Goal: Task Accomplishment & Management: Manage account settings

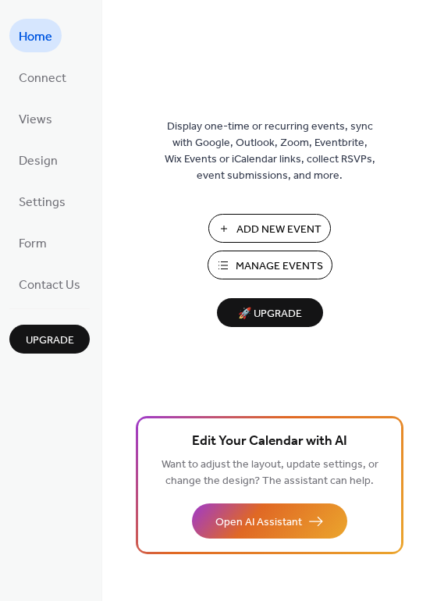
click at [253, 266] on span "Manage Events" at bounding box center [279, 266] width 87 height 16
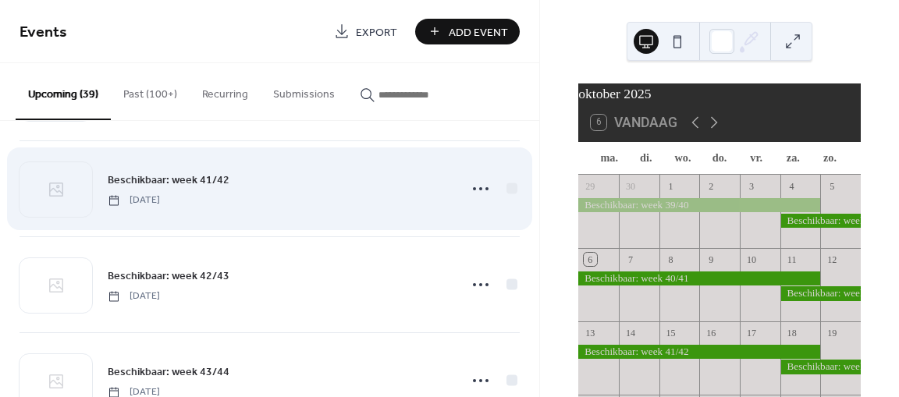
scroll to position [105, 0]
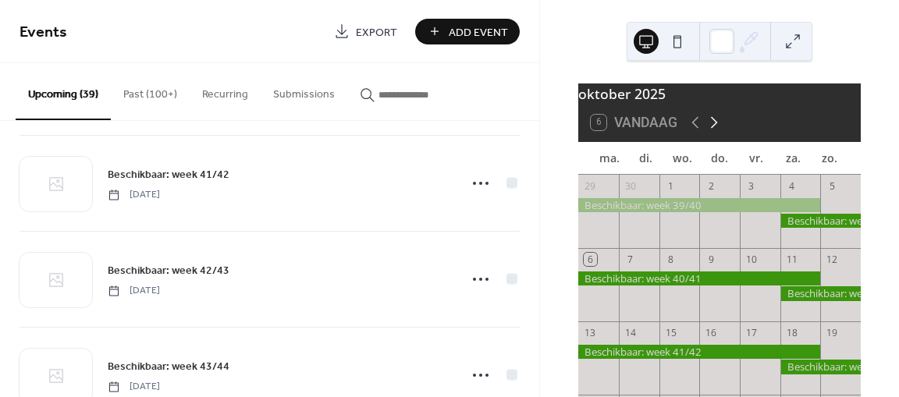
click at [715, 132] on icon at bounding box center [713, 122] width 19 height 19
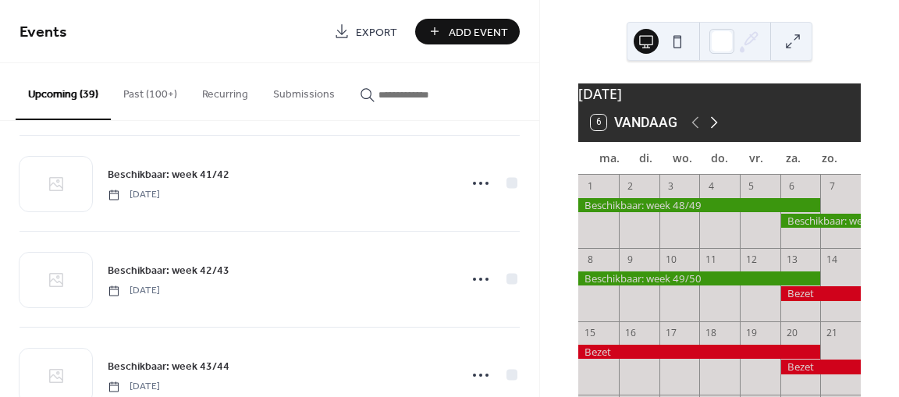
click at [715, 132] on icon at bounding box center [713, 122] width 19 height 19
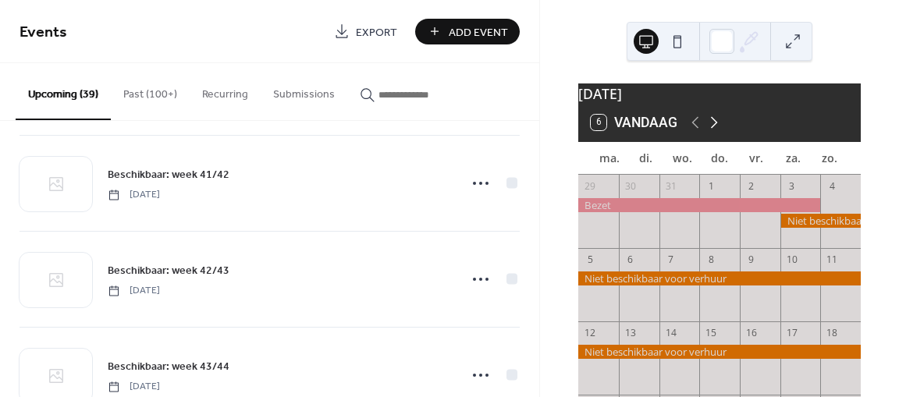
click at [715, 129] on icon at bounding box center [714, 123] width 7 height 12
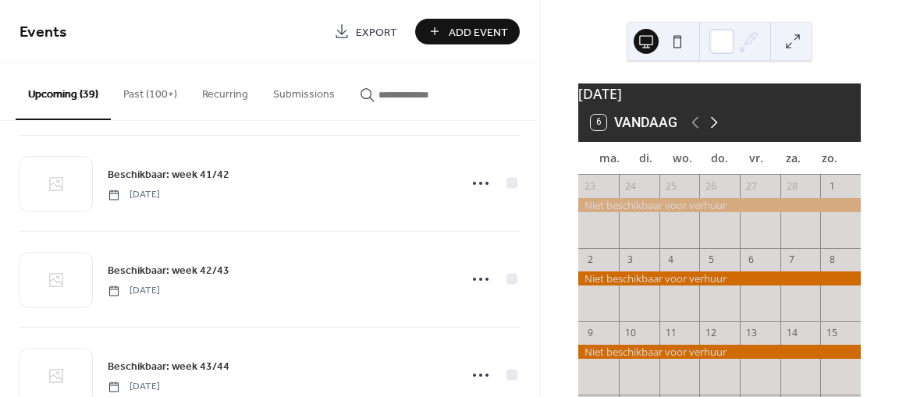
click at [715, 129] on icon at bounding box center [714, 123] width 7 height 12
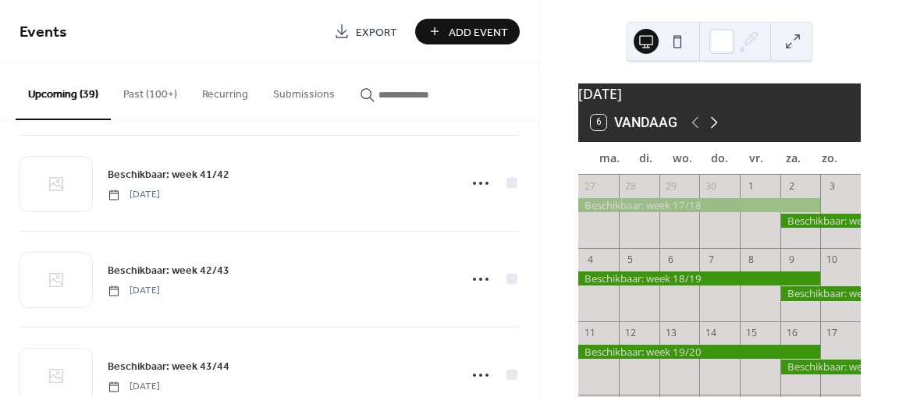
click at [715, 129] on icon at bounding box center [714, 123] width 7 height 12
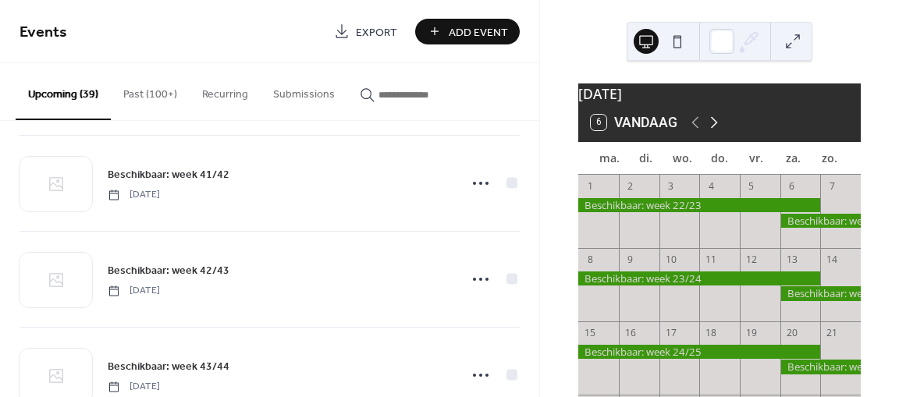
click at [715, 129] on icon at bounding box center [714, 123] width 7 height 12
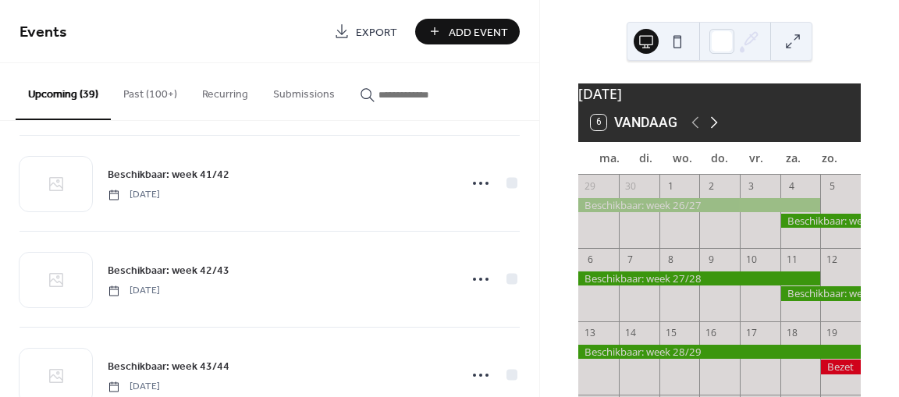
click at [715, 129] on icon at bounding box center [714, 123] width 7 height 12
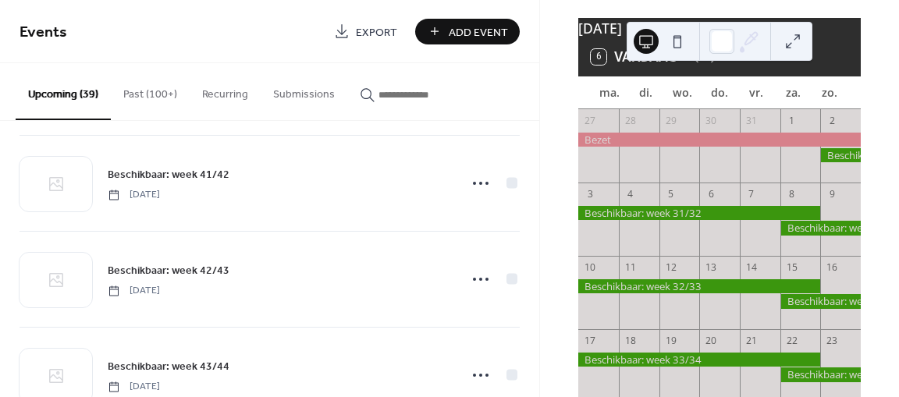
scroll to position [73, 0]
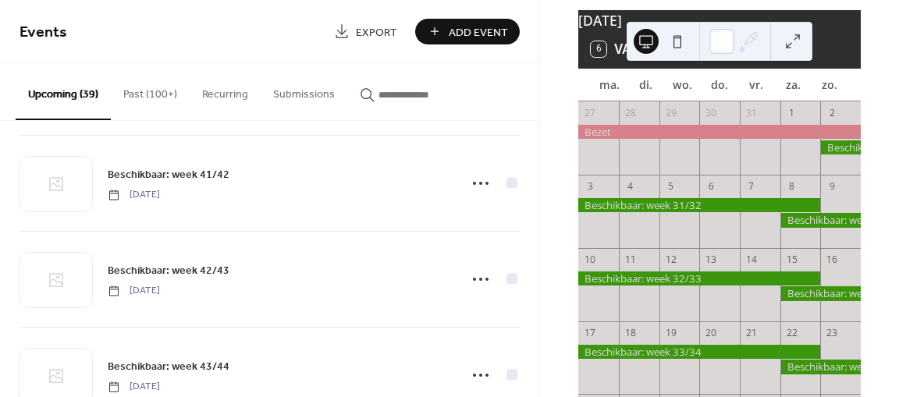
click at [828, 154] on div at bounding box center [840, 147] width 41 height 14
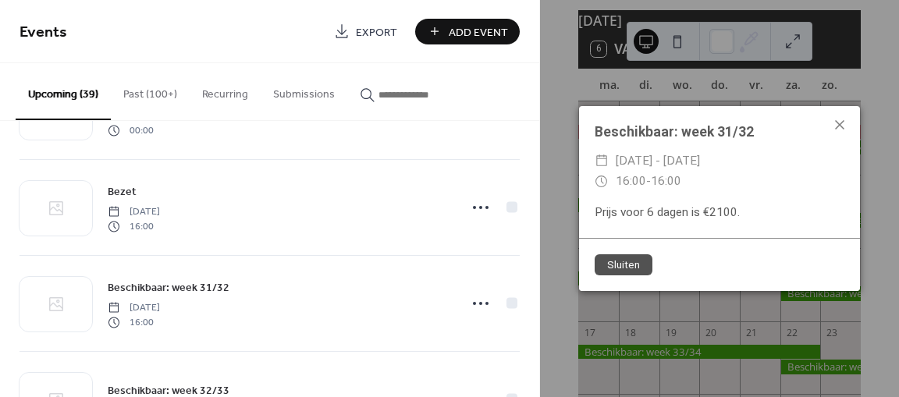
scroll to position [2577, 0]
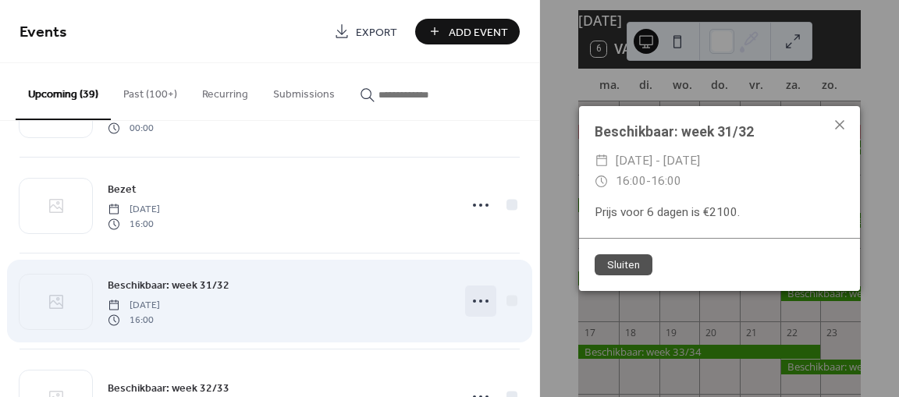
click at [477, 300] on icon at bounding box center [480, 301] width 25 height 25
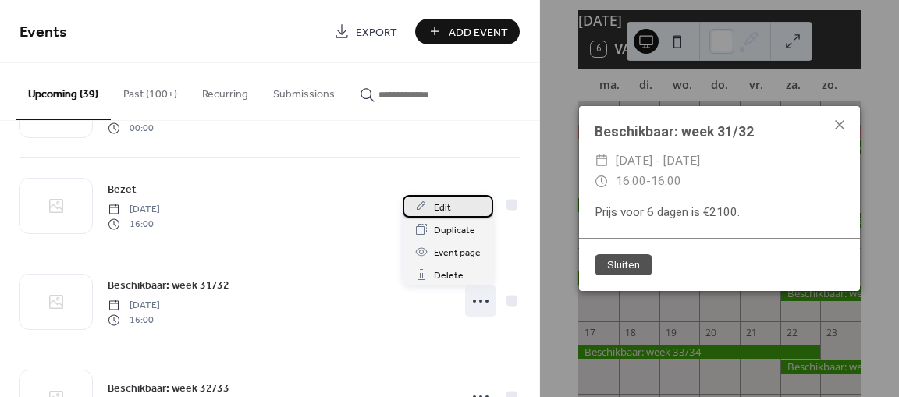
click at [441, 211] on span "Edit" at bounding box center [442, 208] width 17 height 16
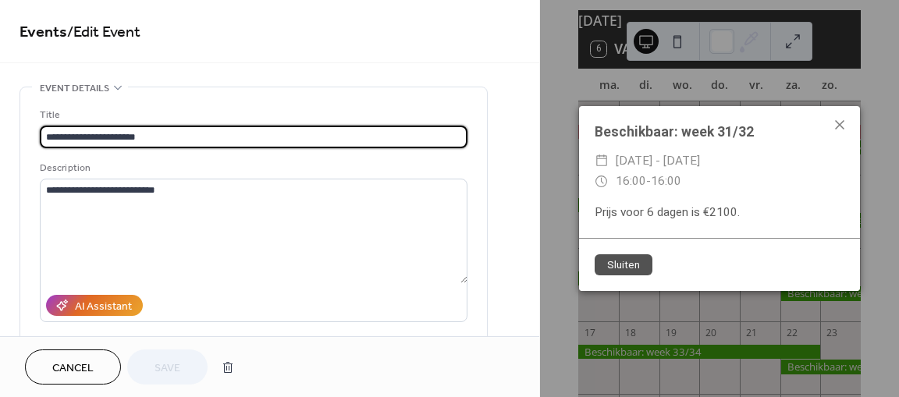
scroll to position [1, 0]
drag, startPoint x: 154, startPoint y: 138, endPoint x: 9, endPoint y: 129, distance: 145.3
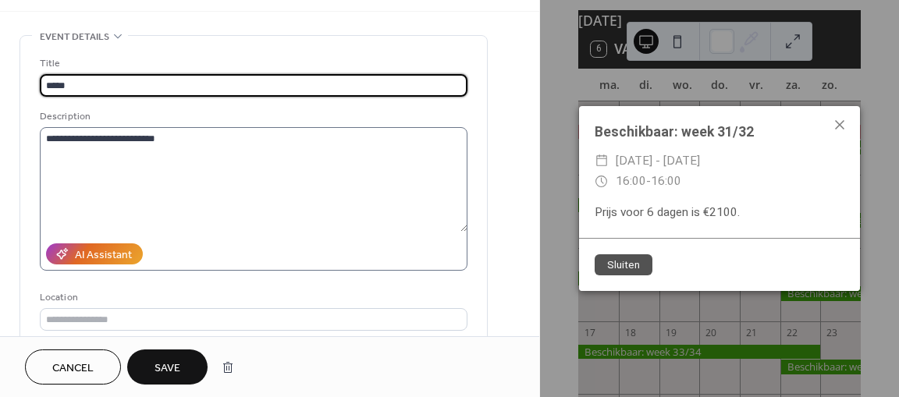
scroll to position [55, 0]
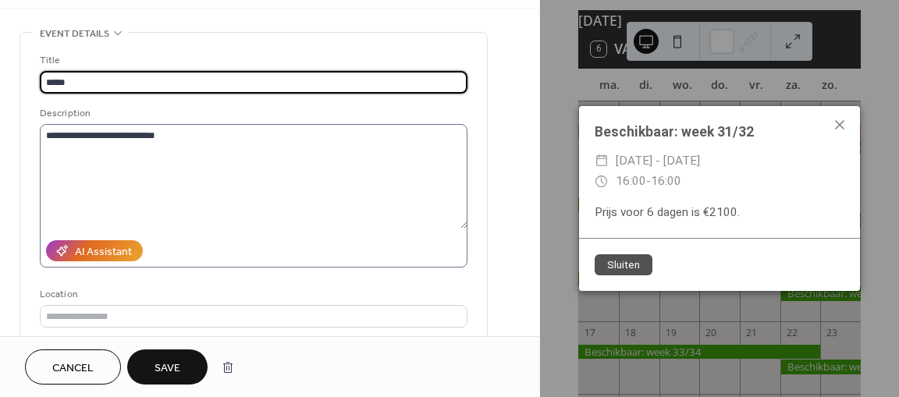
type input "*****"
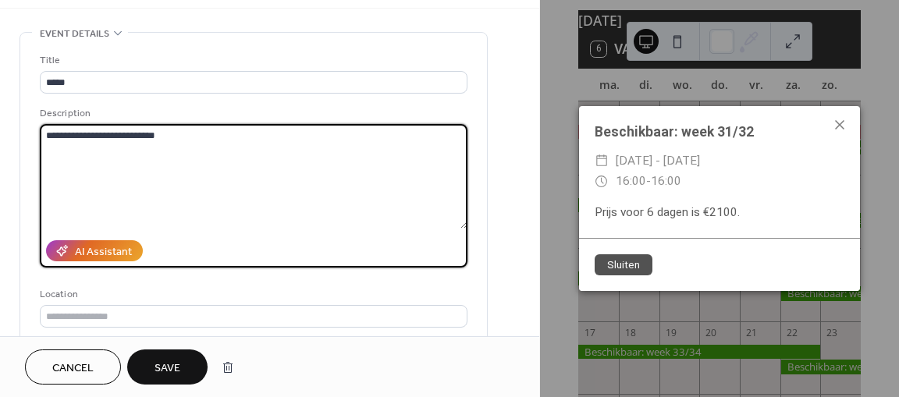
drag, startPoint x: 143, startPoint y: 137, endPoint x: 49, endPoint y: 137, distance: 93.6
click at [53, 137] on textarea "**********" at bounding box center [253, 176] width 427 height 105
type textarea "*"
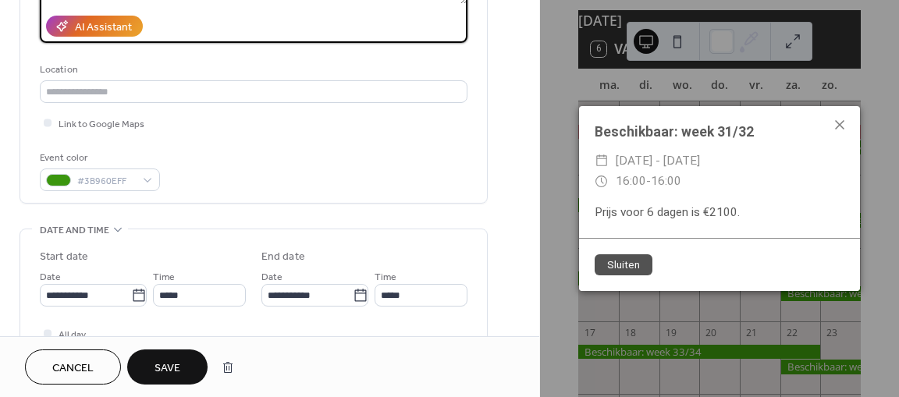
scroll to position [321, 0]
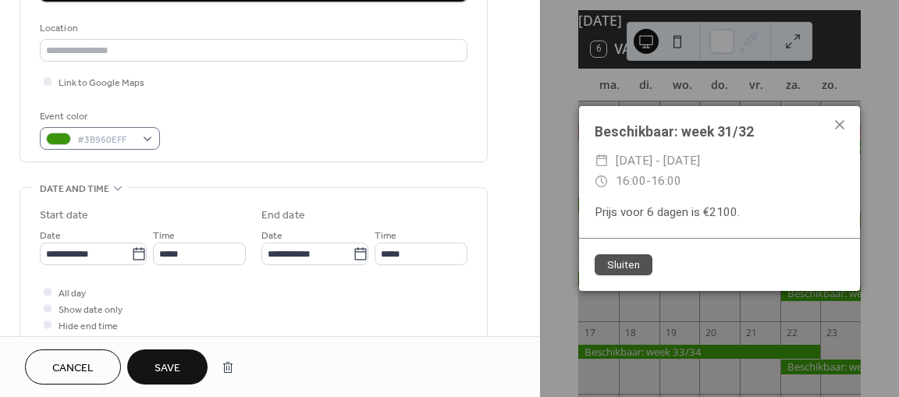
type textarea "**********"
click at [146, 139] on div "#3B960EFF" at bounding box center [100, 138] width 120 height 23
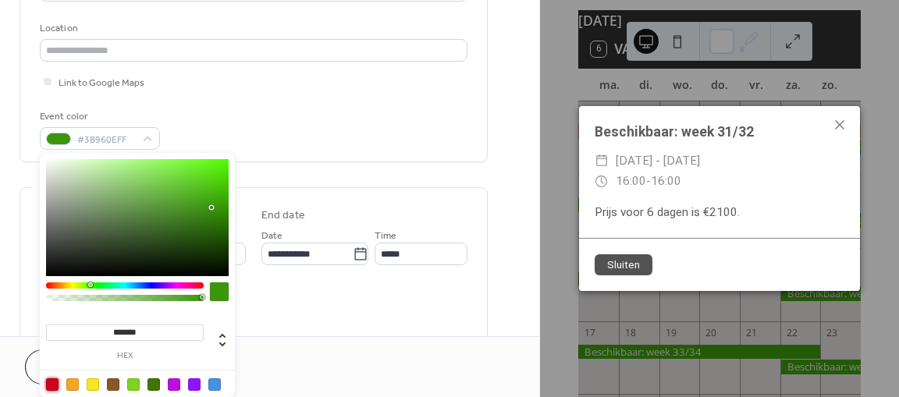
click at [53, 382] on div at bounding box center [52, 384] width 12 height 12
type input "*******"
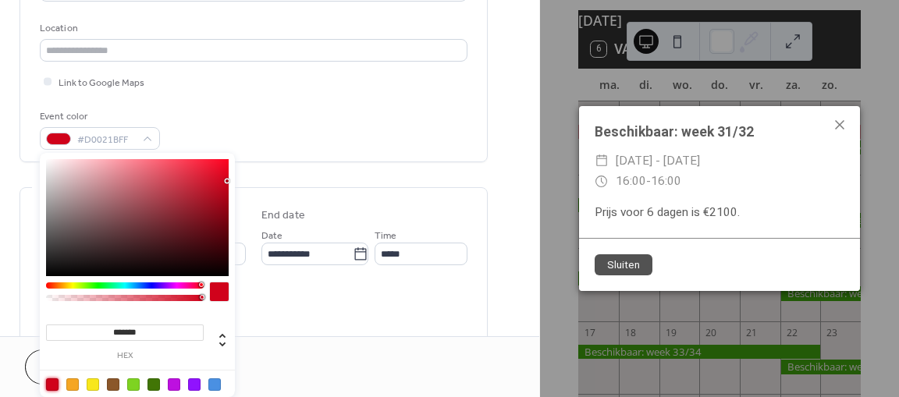
click at [324, 329] on div "All day Show date only Hide end time" at bounding box center [253, 308] width 427 height 49
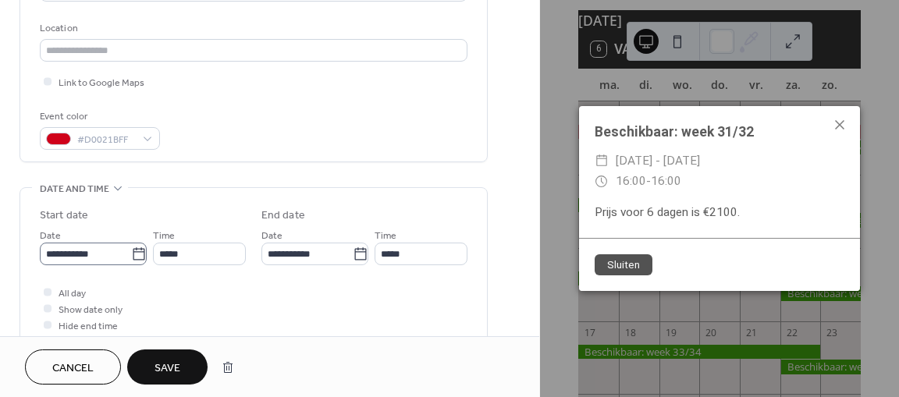
click at [132, 255] on icon at bounding box center [139, 254] width 16 height 16
click at [131, 255] on input "**********" at bounding box center [85, 254] width 91 height 23
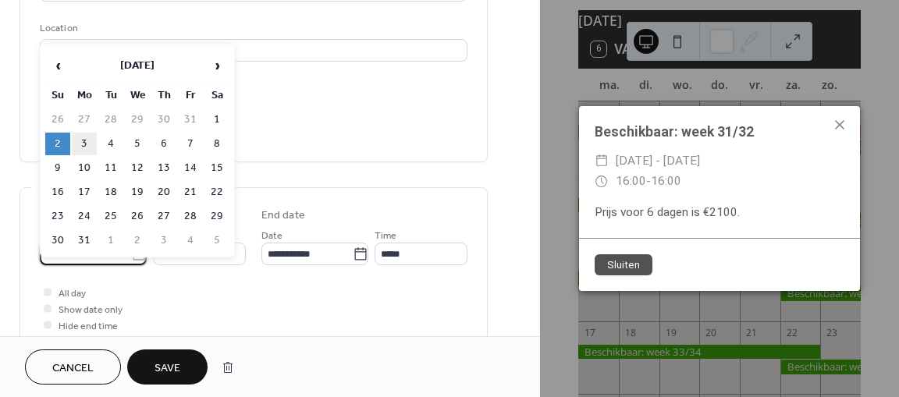
click at [85, 143] on td "3" at bounding box center [84, 144] width 25 height 23
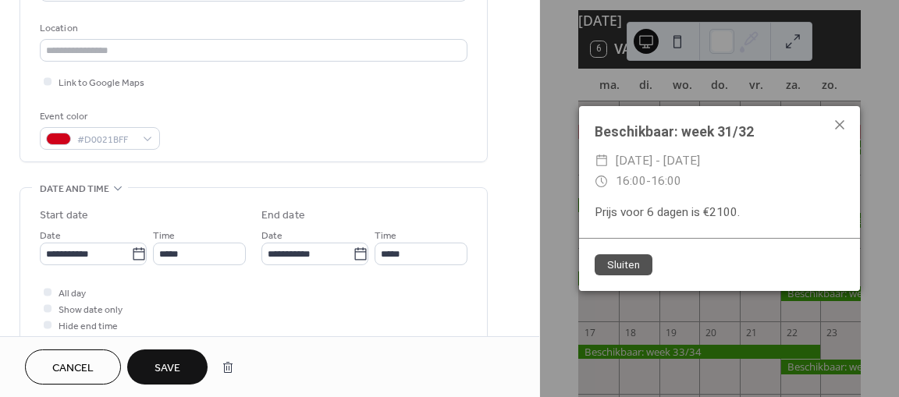
type input "**********"
click at [184, 250] on input "*****" at bounding box center [199, 254] width 93 height 23
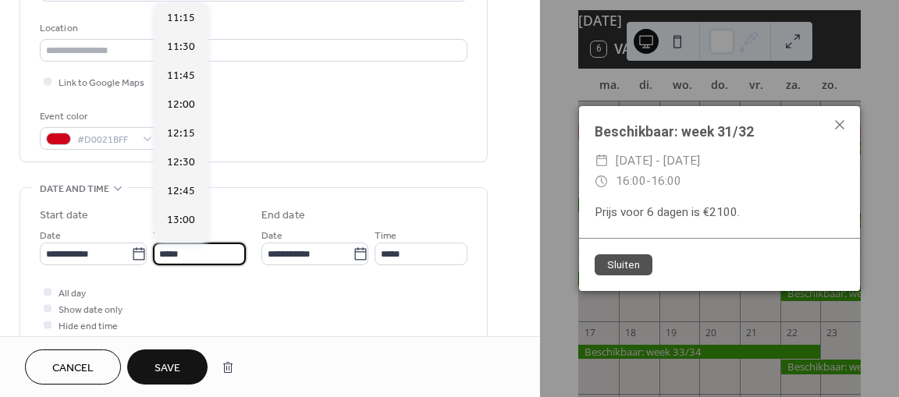
scroll to position [1305, 0]
click at [359, 252] on icon at bounding box center [361, 254] width 16 height 16
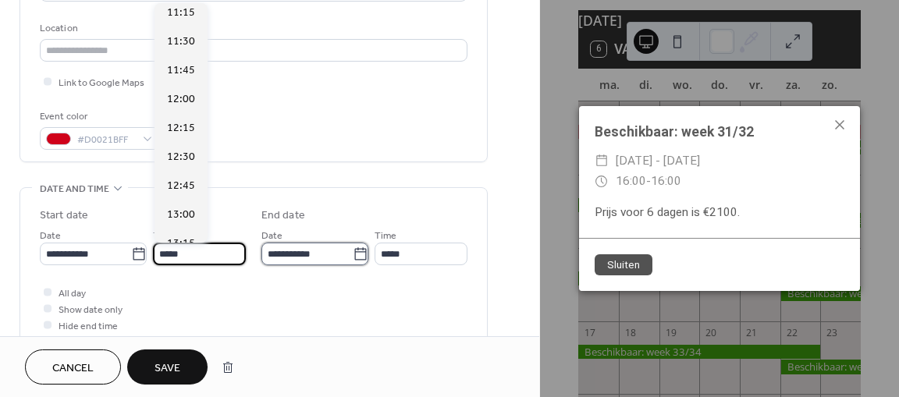
click at [353, 252] on input "**********" at bounding box center [306, 254] width 91 height 23
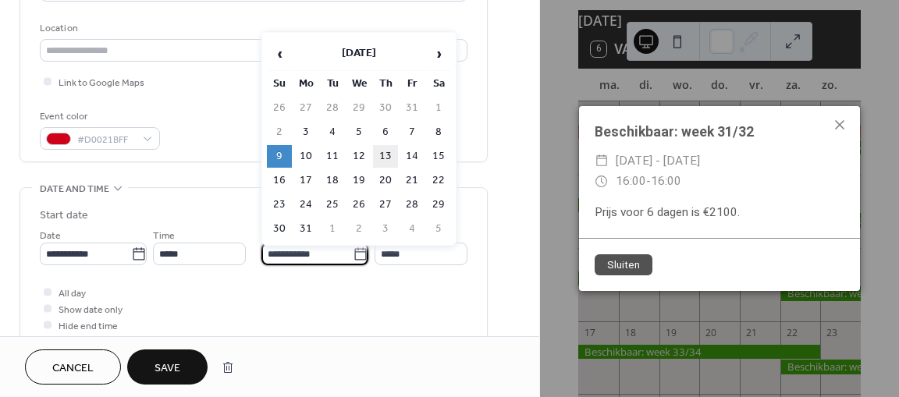
click at [382, 152] on td "13" at bounding box center [385, 156] width 25 height 23
type input "**********"
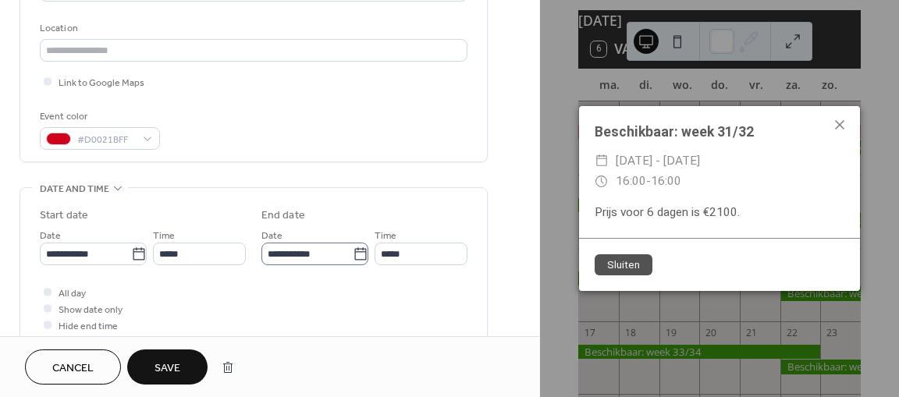
click at [360, 252] on icon at bounding box center [361, 254] width 16 height 16
click at [353, 252] on input "**********" at bounding box center [306, 254] width 91 height 23
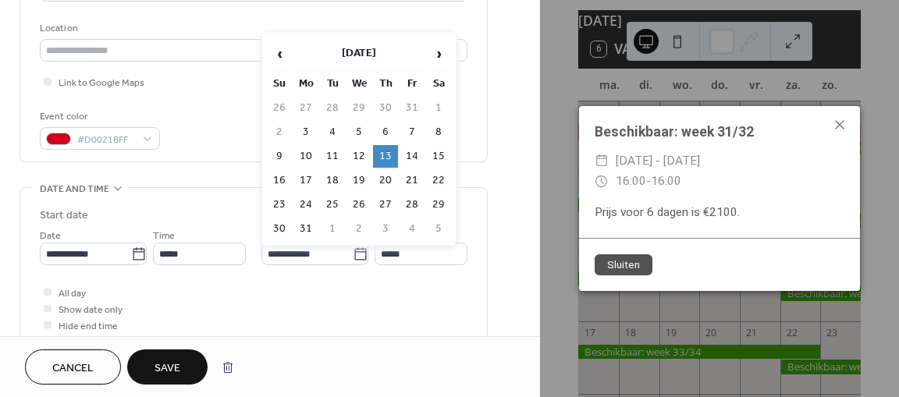
click at [388, 153] on td "13" at bounding box center [385, 156] width 25 height 23
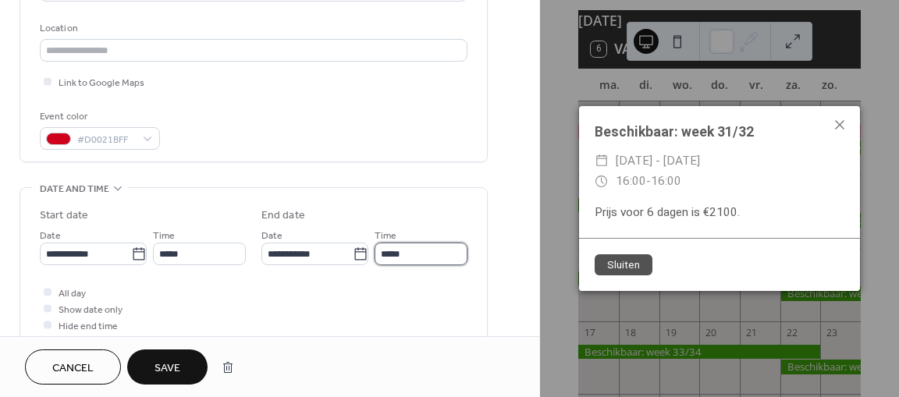
click at [410, 254] on input "*****" at bounding box center [420, 254] width 93 height 23
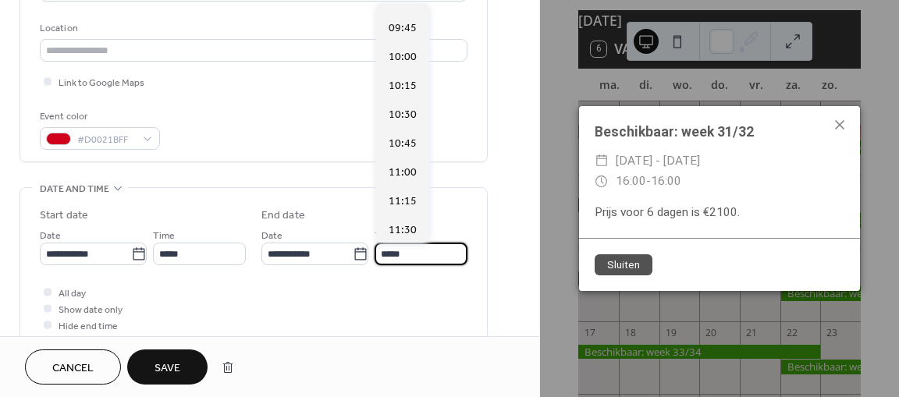
scroll to position [1095, 0]
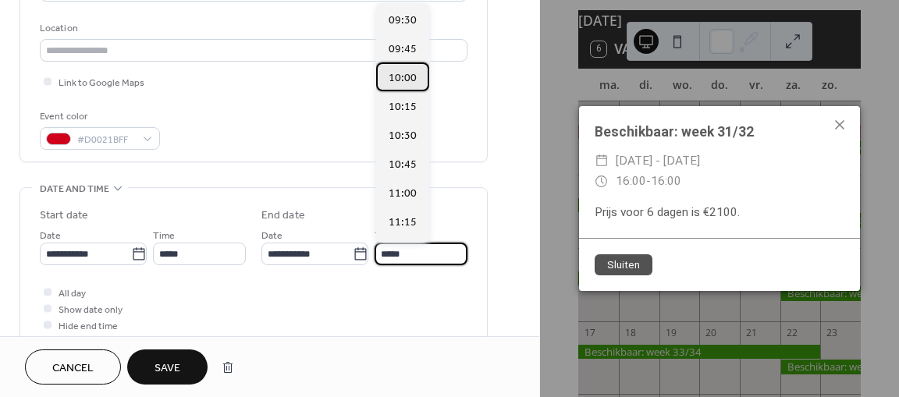
click at [402, 73] on span "10:00" at bounding box center [402, 78] width 28 height 16
type input "*****"
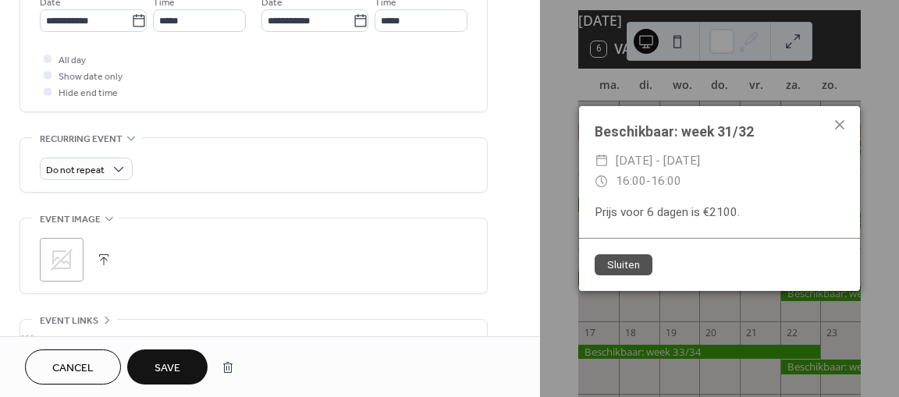
scroll to position [561, 0]
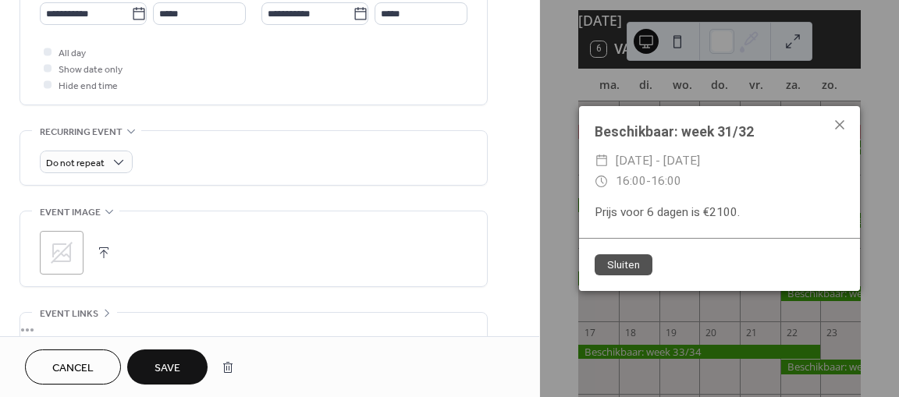
click at [168, 362] on span "Save" at bounding box center [167, 368] width 26 height 16
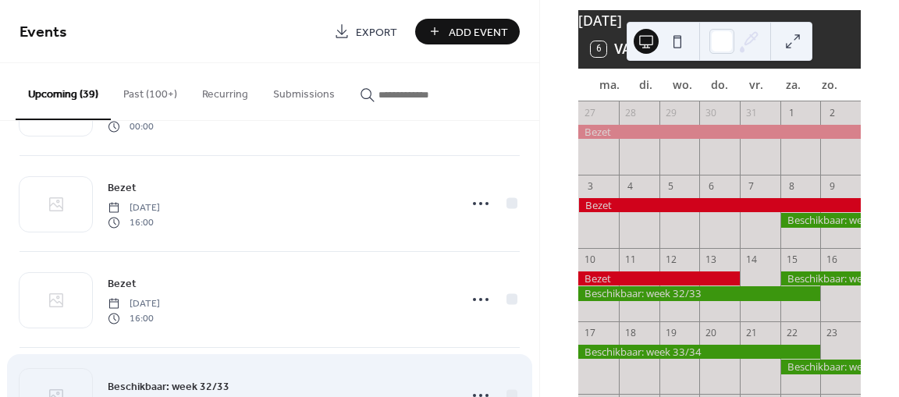
scroll to position [2648, 0]
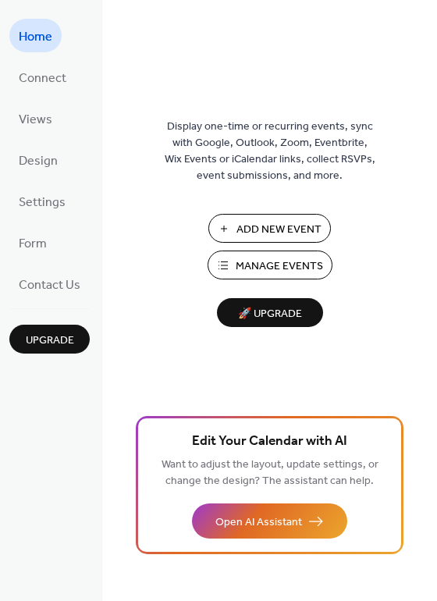
click at [257, 259] on span "Manage Events" at bounding box center [279, 266] width 87 height 16
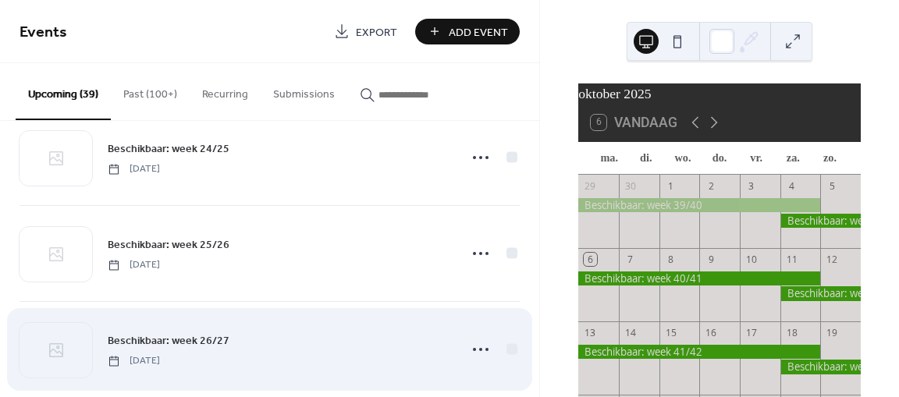
scroll to position [2180, 0]
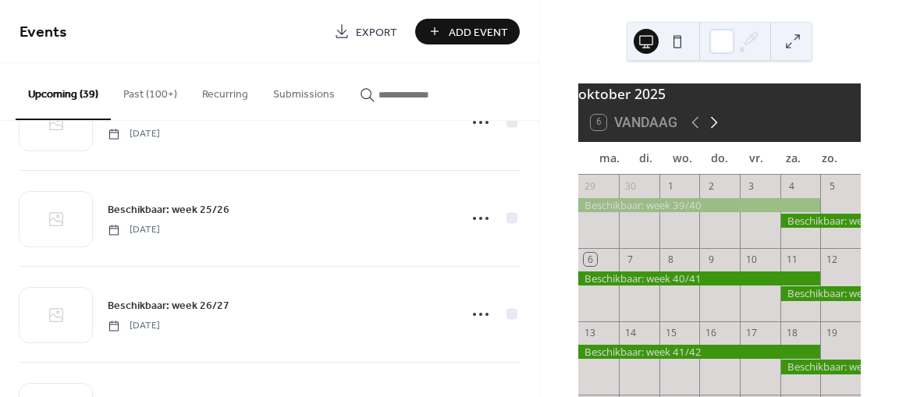
click at [715, 129] on icon at bounding box center [714, 123] width 7 height 12
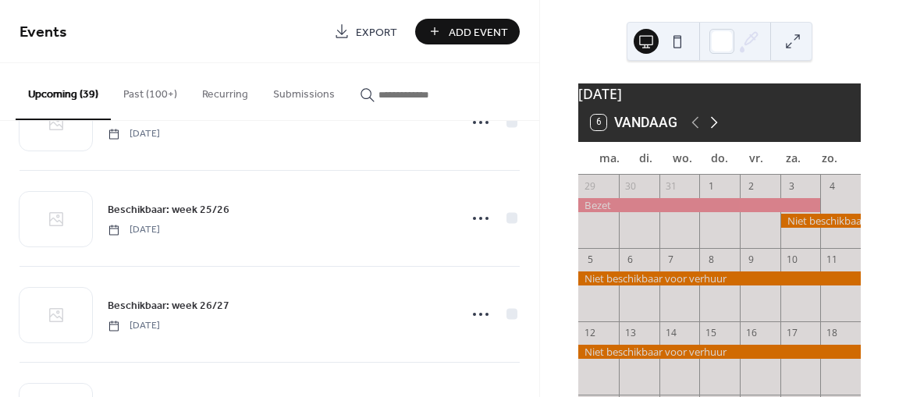
click at [715, 129] on icon at bounding box center [714, 123] width 7 height 12
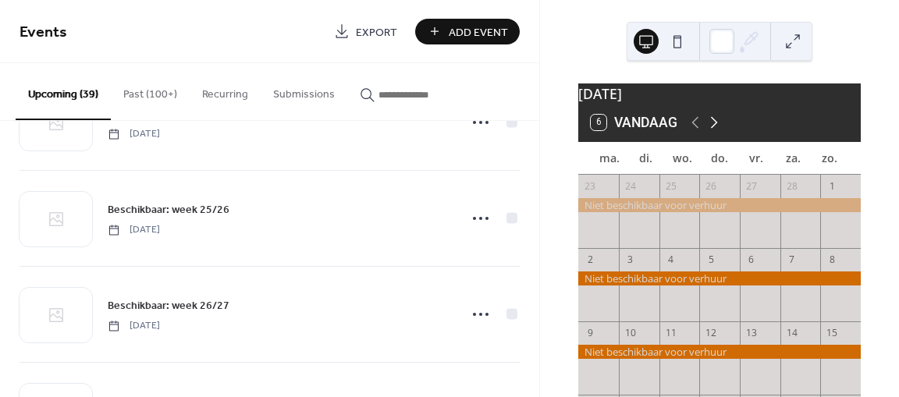
click at [715, 129] on icon at bounding box center [714, 123] width 7 height 12
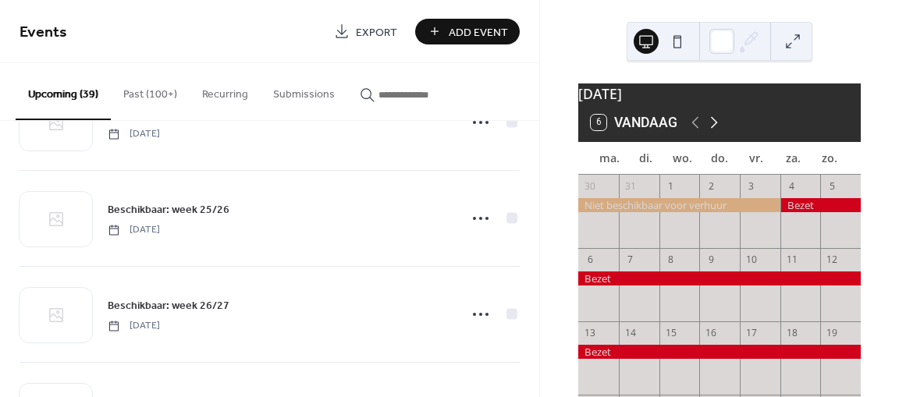
click at [715, 129] on icon at bounding box center [714, 123] width 7 height 12
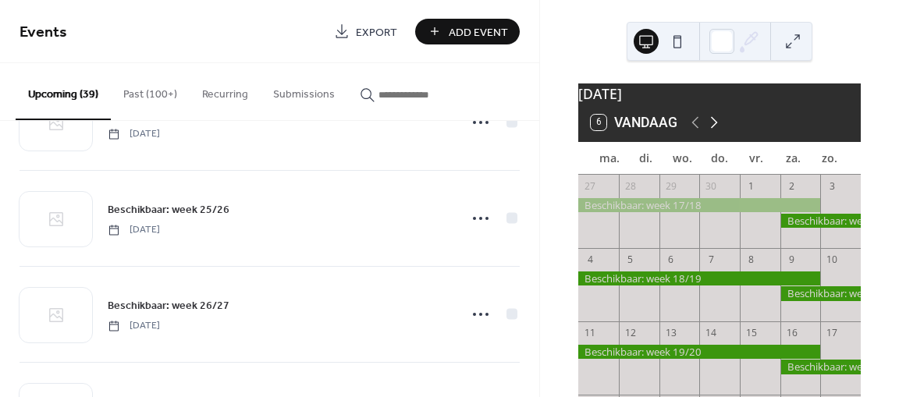
click at [715, 129] on icon at bounding box center [714, 123] width 7 height 12
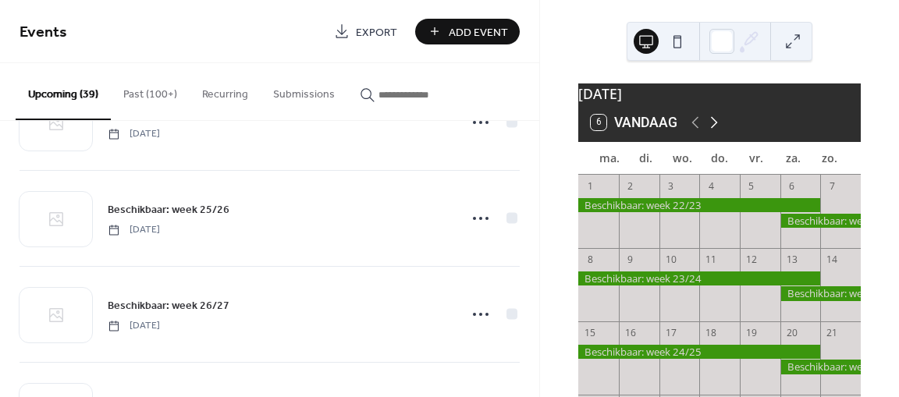
click at [715, 129] on icon at bounding box center [714, 123] width 7 height 12
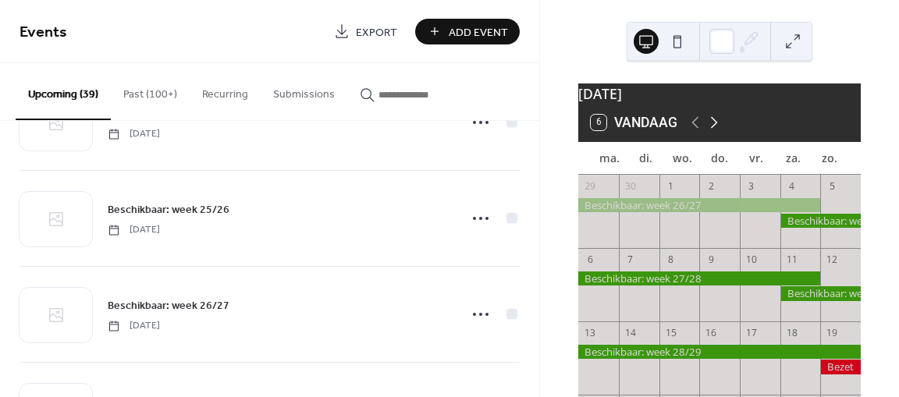
click at [715, 129] on icon at bounding box center [714, 123] width 7 height 12
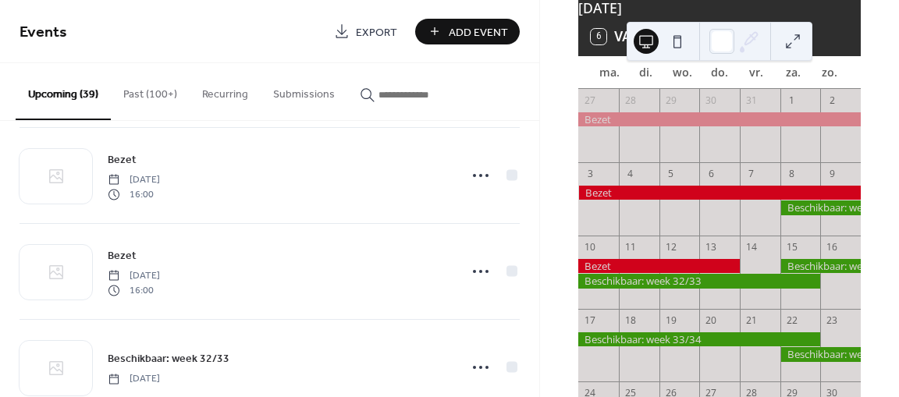
scroll to position [2648, 0]
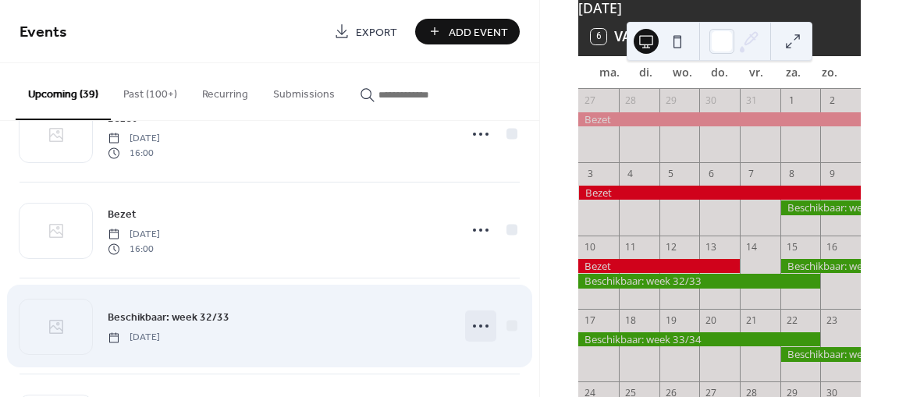
click at [473, 327] on icon at bounding box center [480, 326] width 25 height 25
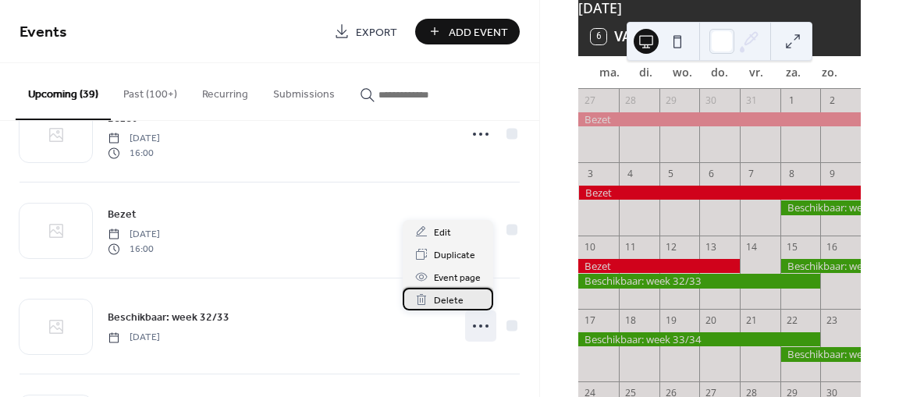
click at [454, 299] on span "Delete" at bounding box center [449, 301] width 30 height 16
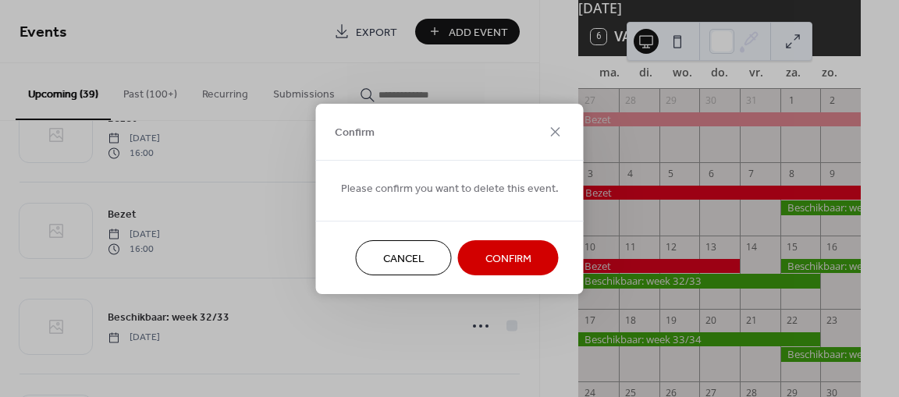
click at [498, 260] on span "Confirm" at bounding box center [508, 258] width 46 height 16
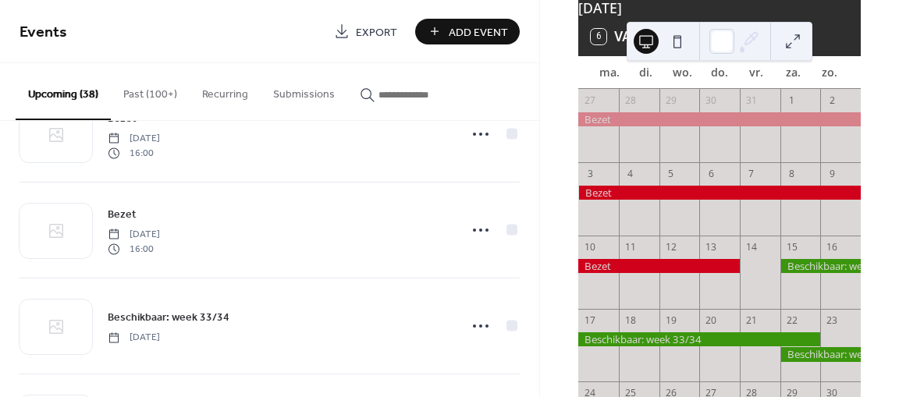
click at [785, 273] on div at bounding box center [820, 266] width 80 height 14
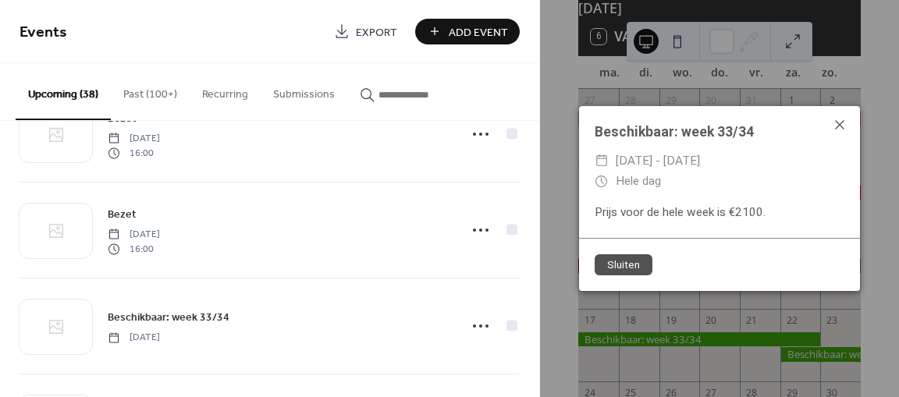
click at [840, 126] on icon at bounding box center [839, 124] width 9 height 9
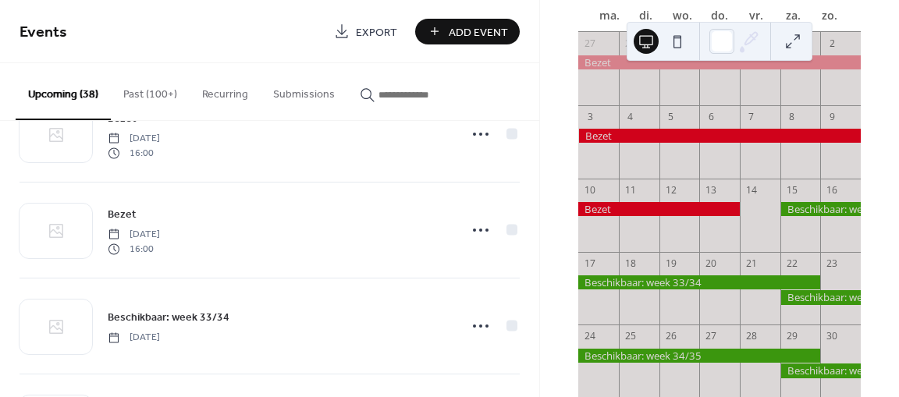
scroll to position [144, 0]
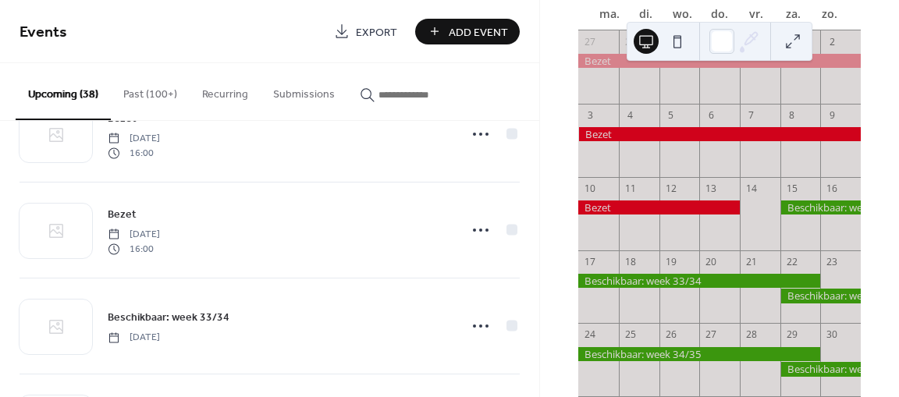
click at [800, 215] on div at bounding box center [820, 207] width 80 height 14
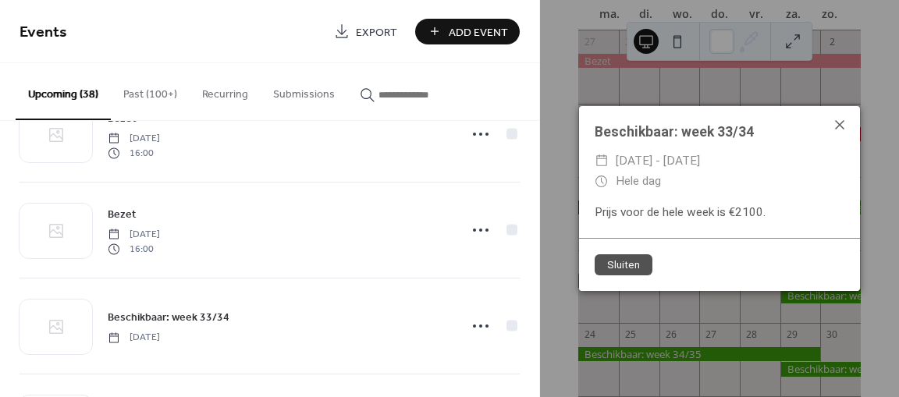
click at [839, 119] on icon at bounding box center [839, 124] width 19 height 19
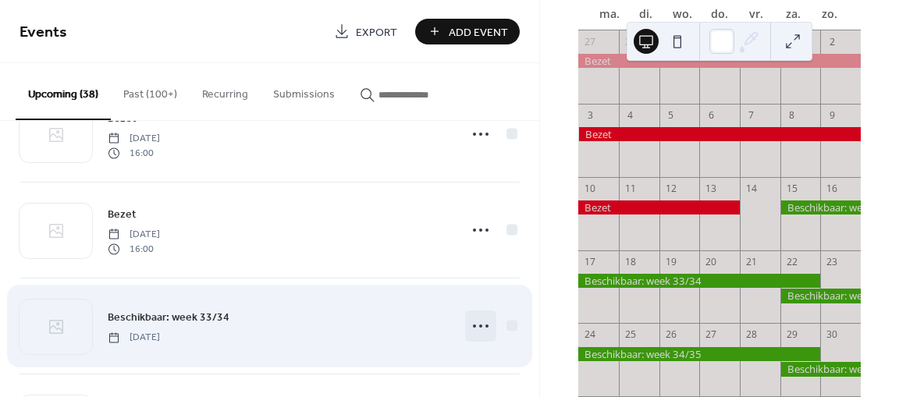
click at [478, 324] on icon at bounding box center [480, 326] width 25 height 25
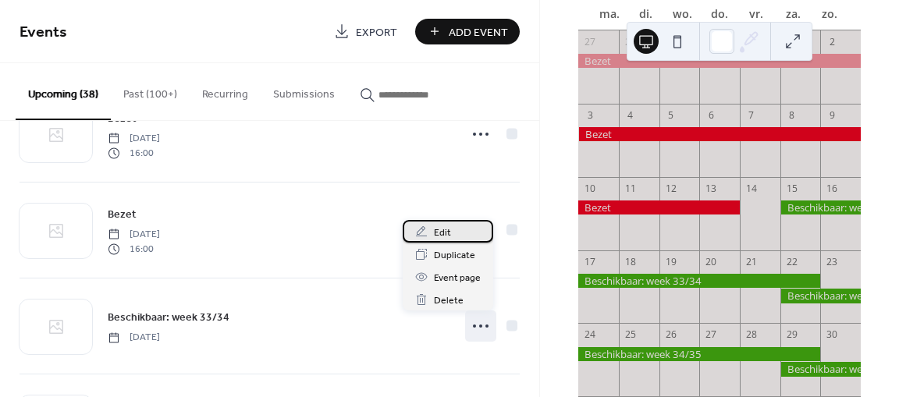
click at [444, 232] on span "Edit" at bounding box center [442, 233] width 17 height 16
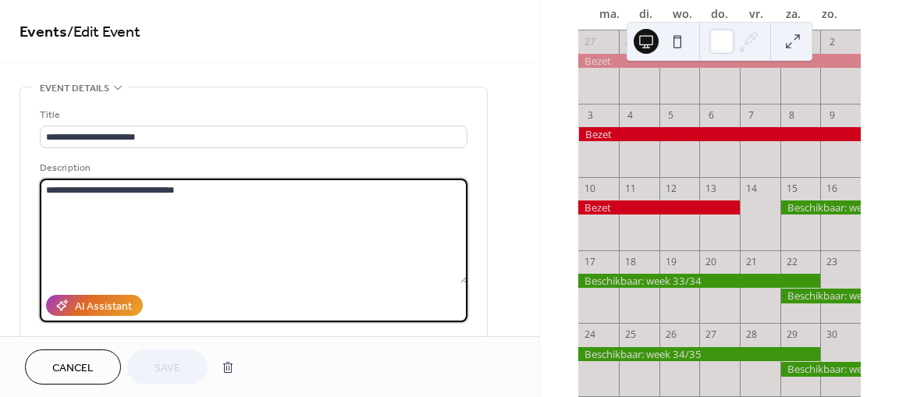
click at [87, 189] on textarea "**********" at bounding box center [253, 231] width 427 height 105
click at [211, 190] on textarea "**********" at bounding box center [253, 231] width 427 height 105
drag, startPoint x: 182, startPoint y: 188, endPoint x: 130, endPoint y: 186, distance: 51.5
click at [130, 186] on textarea "**********" at bounding box center [253, 231] width 427 height 105
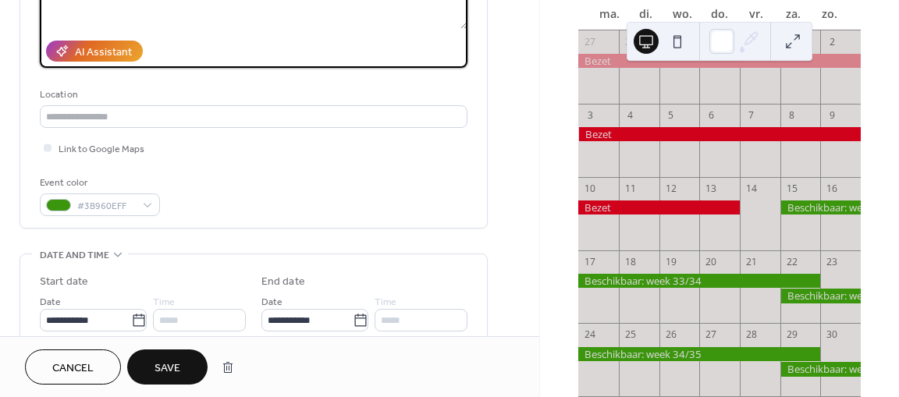
scroll to position [261, 0]
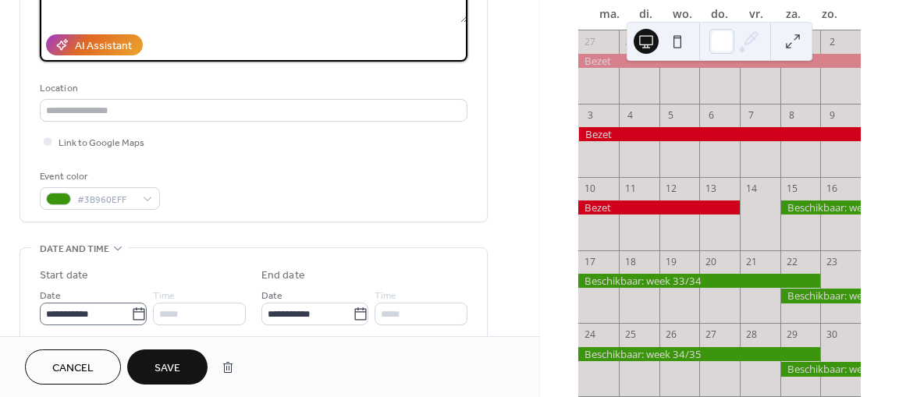
type textarea "**********"
click at [135, 314] on icon at bounding box center [139, 315] width 16 height 16
click at [131, 314] on input "**********" at bounding box center [85, 314] width 91 height 23
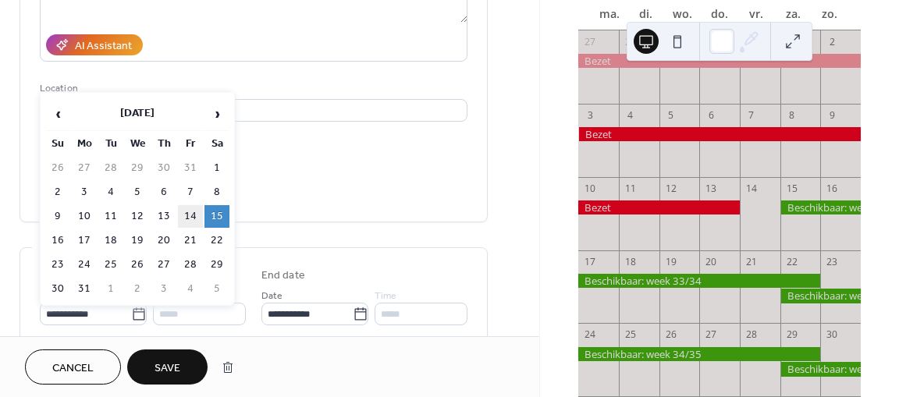
click at [191, 216] on td "14" at bounding box center [190, 216] width 25 height 23
type input "**********"
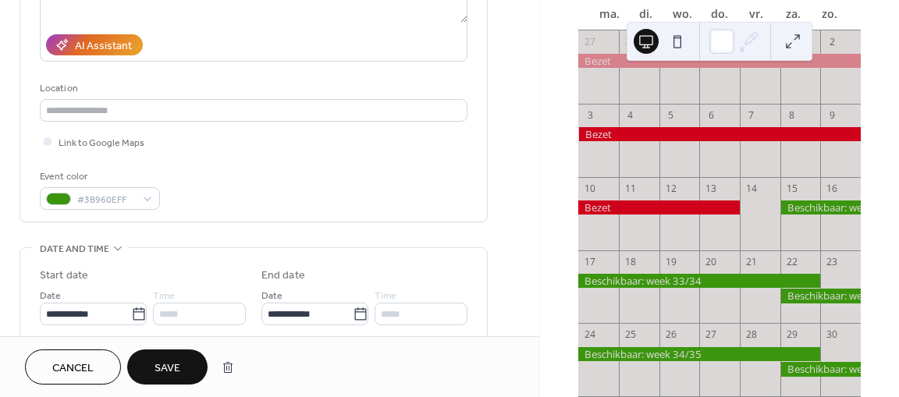
click at [189, 310] on div "*****" at bounding box center [199, 314] width 93 height 23
click at [170, 316] on div "*****" at bounding box center [199, 314] width 93 height 23
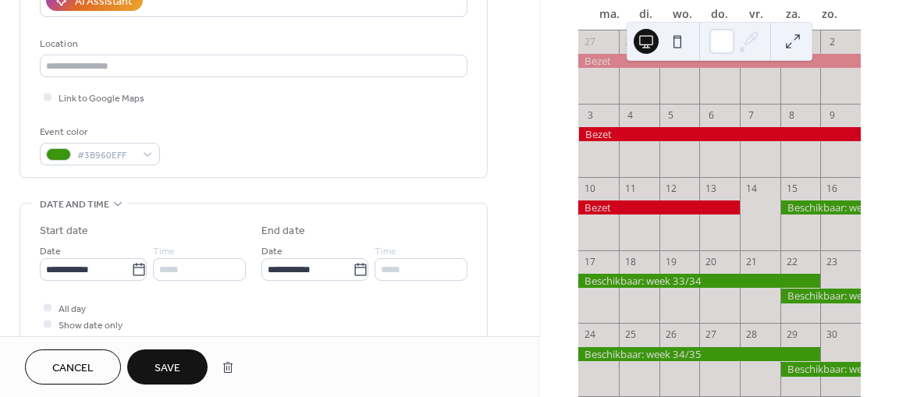
scroll to position [308, 0]
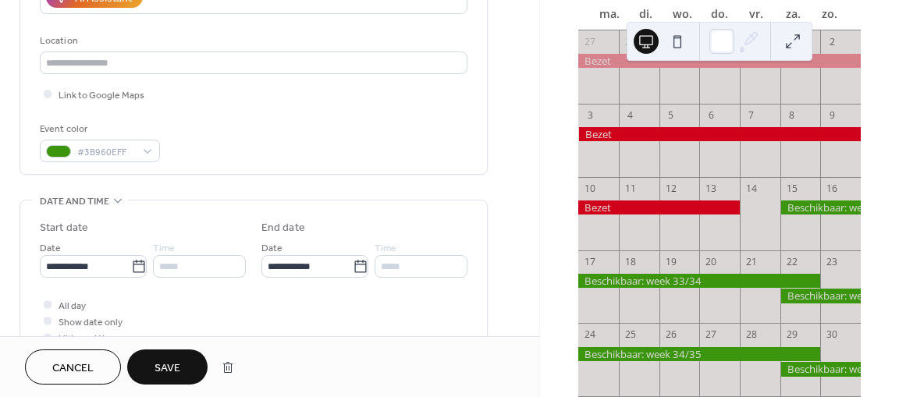
click at [173, 364] on span "Save" at bounding box center [167, 368] width 26 height 16
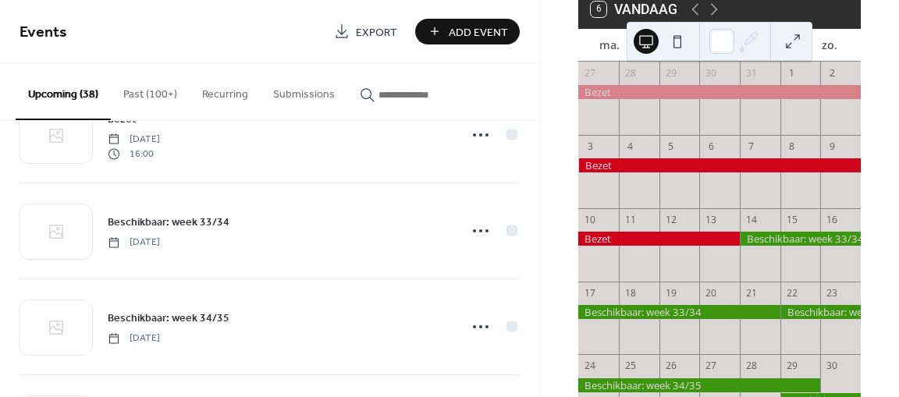
scroll to position [2749, 0]
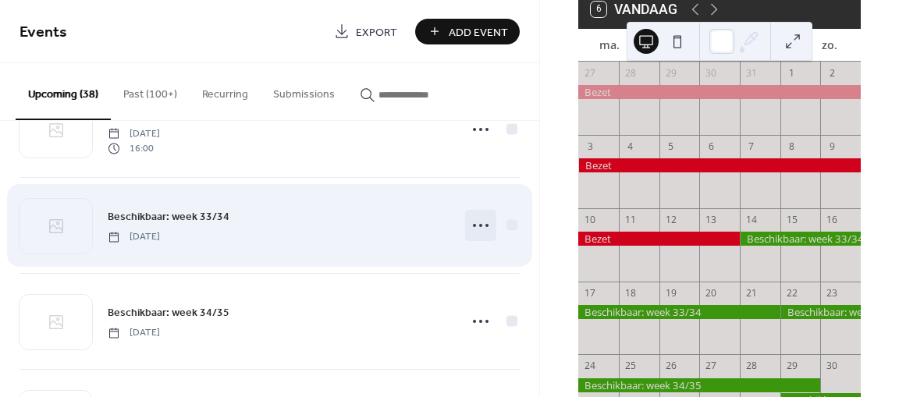
click at [475, 222] on icon at bounding box center [480, 225] width 25 height 25
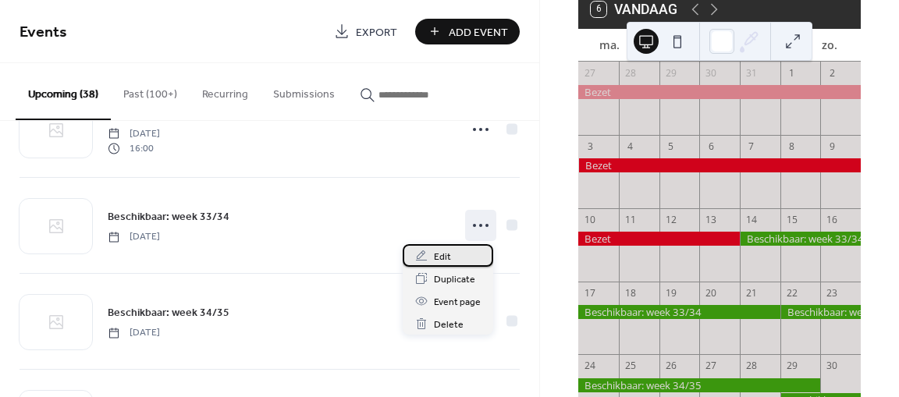
click at [439, 253] on span "Edit" at bounding box center [442, 257] width 17 height 16
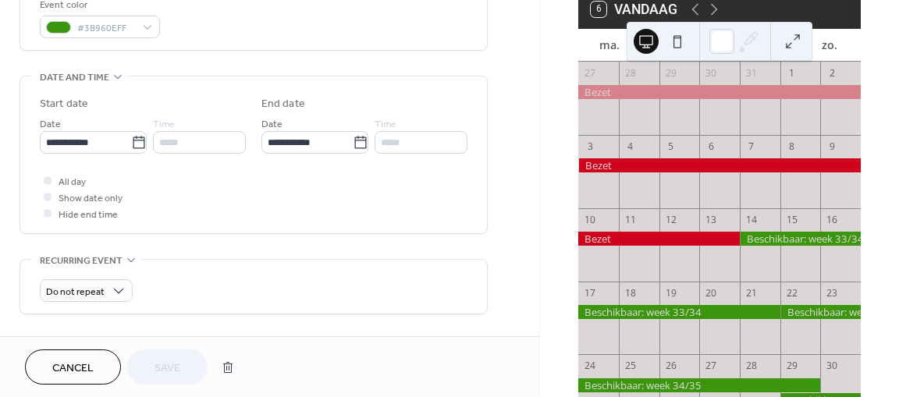
scroll to position [433, 0]
click at [356, 144] on icon at bounding box center [361, 142] width 16 height 16
click at [353, 144] on input "**********" at bounding box center [306, 141] width 91 height 23
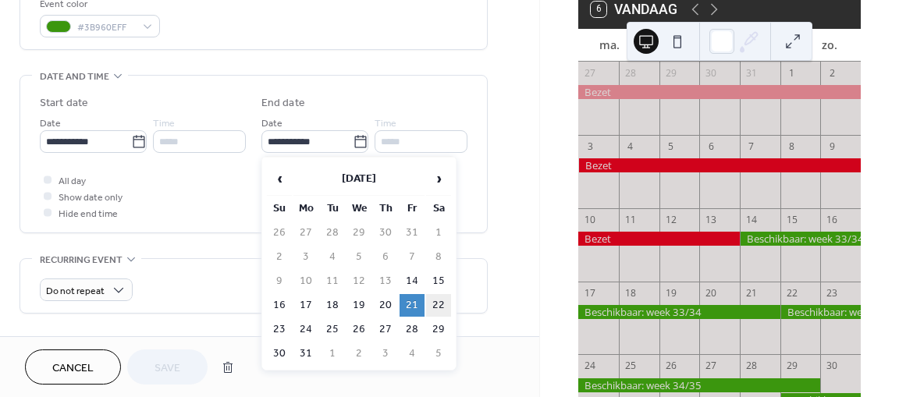
click at [436, 303] on td "22" at bounding box center [438, 305] width 25 height 23
type input "**********"
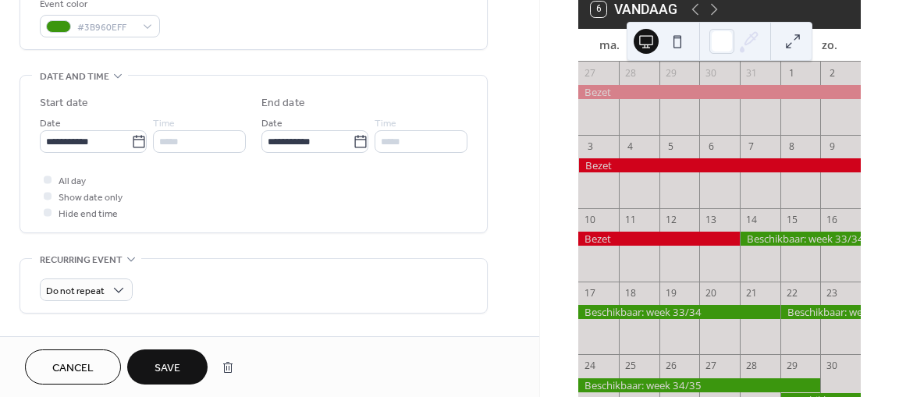
click at [174, 363] on span "Save" at bounding box center [167, 368] width 26 height 16
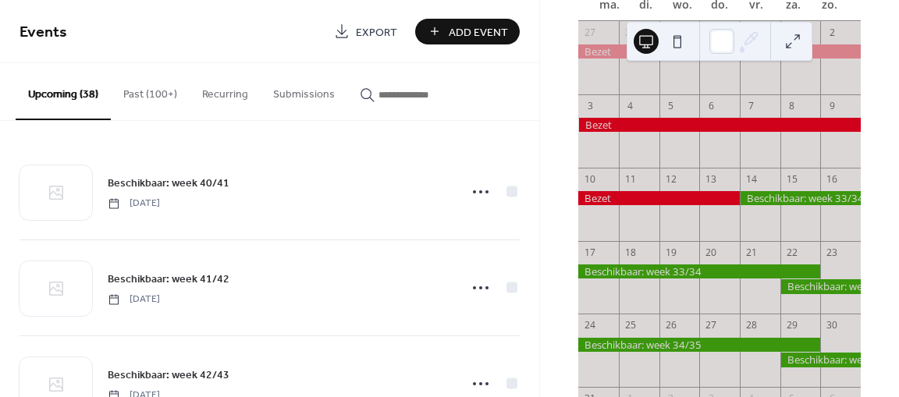
scroll to position [163, 0]
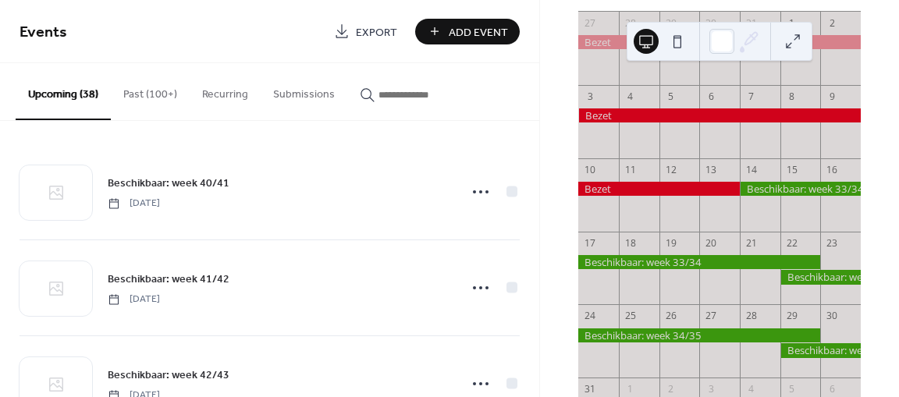
click at [795, 284] on div at bounding box center [820, 277] width 80 height 14
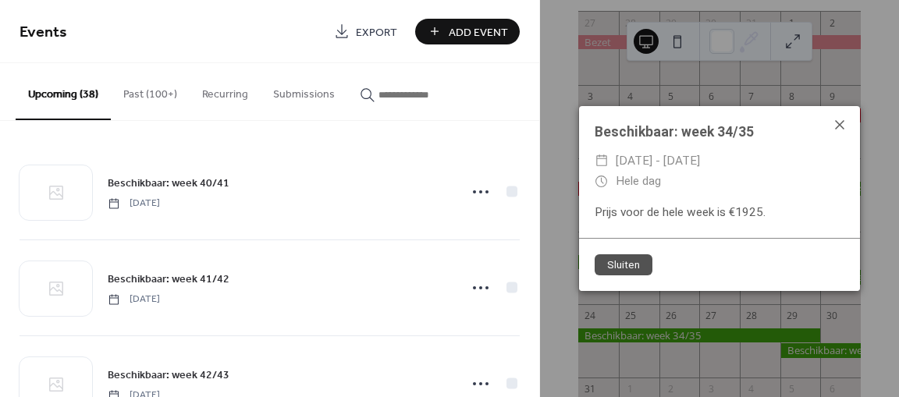
click at [838, 126] on icon at bounding box center [839, 124] width 9 height 9
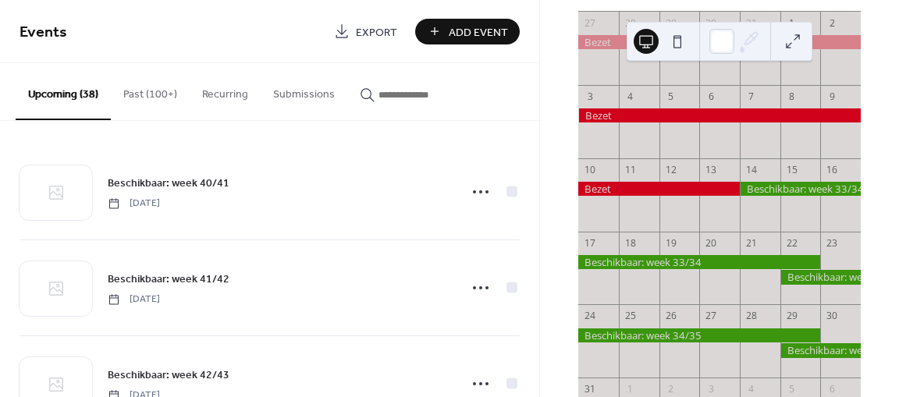
click at [789, 284] on div at bounding box center [820, 277] width 80 height 14
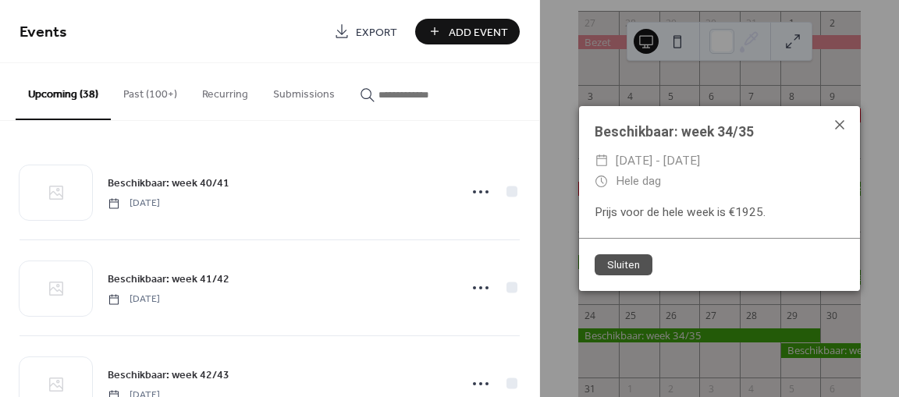
click at [838, 125] on icon at bounding box center [839, 124] width 9 height 9
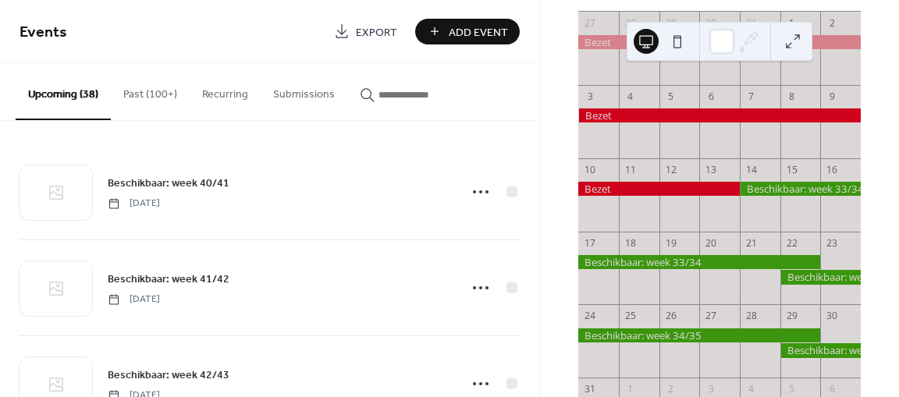
click at [750, 196] on div at bounding box center [799, 189] width 121 height 14
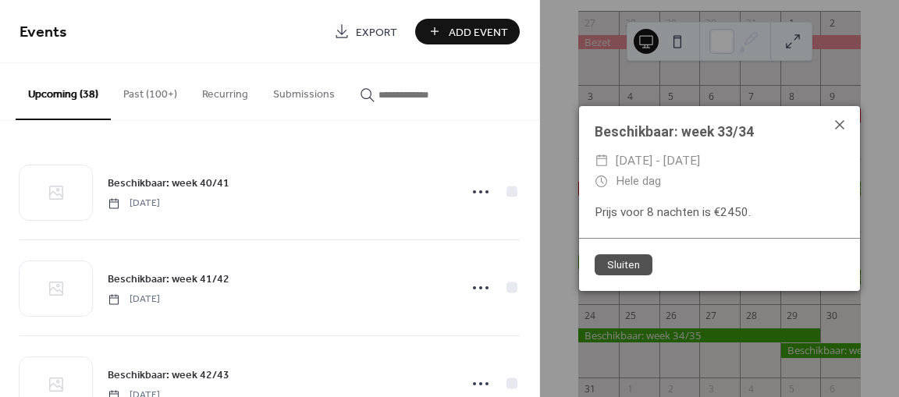
click at [839, 122] on icon at bounding box center [839, 124] width 19 height 19
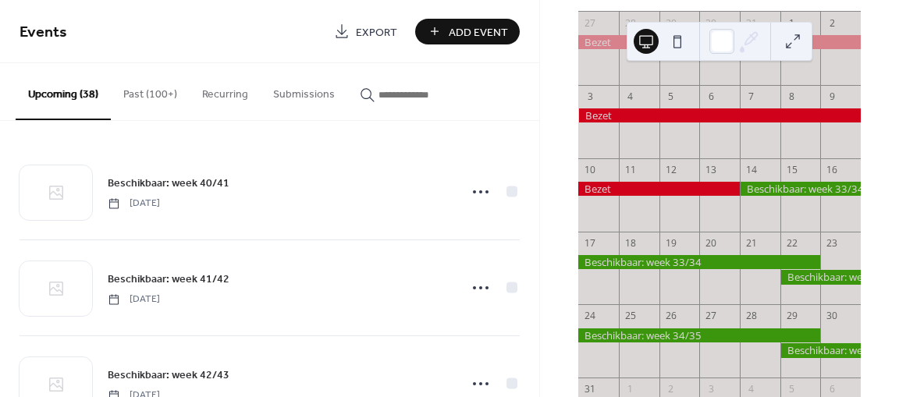
click at [793, 284] on div at bounding box center [820, 277] width 80 height 14
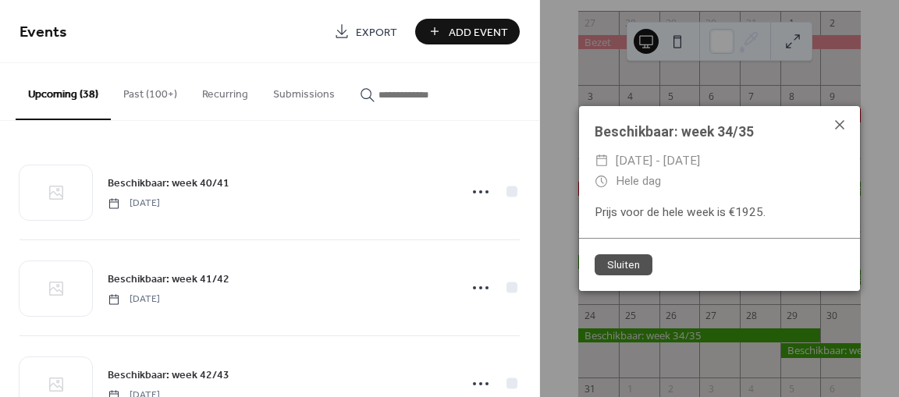
click at [839, 124] on icon at bounding box center [839, 124] width 9 height 9
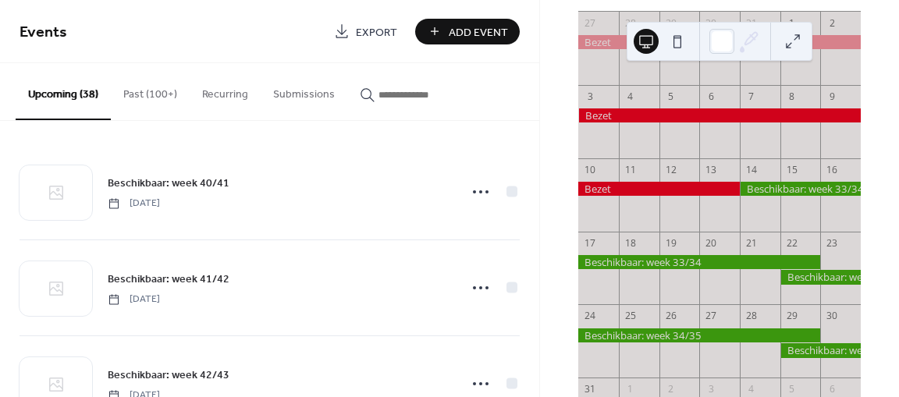
click at [757, 196] on div at bounding box center [799, 189] width 121 height 14
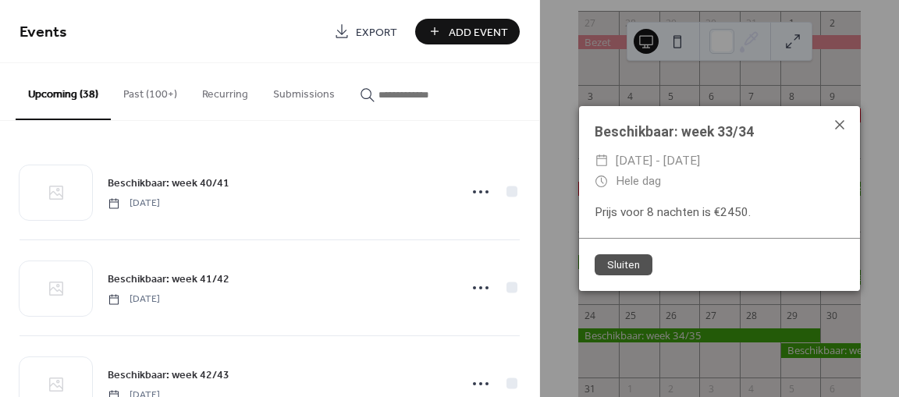
click at [839, 121] on icon at bounding box center [839, 124] width 19 height 19
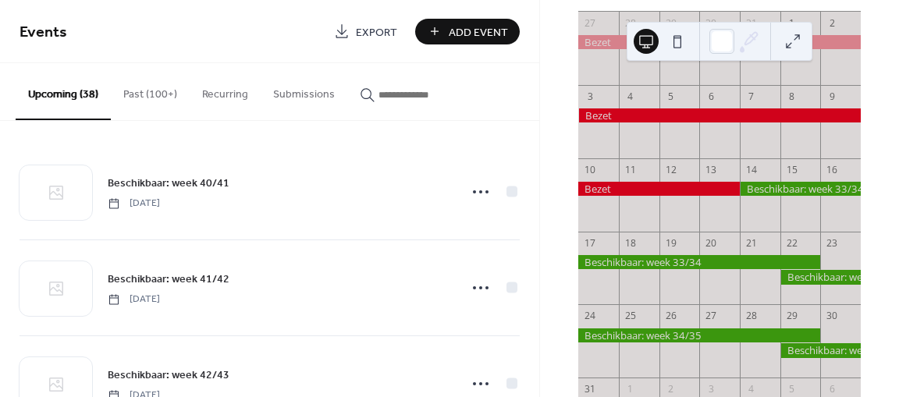
click at [803, 283] on div at bounding box center [820, 277] width 80 height 14
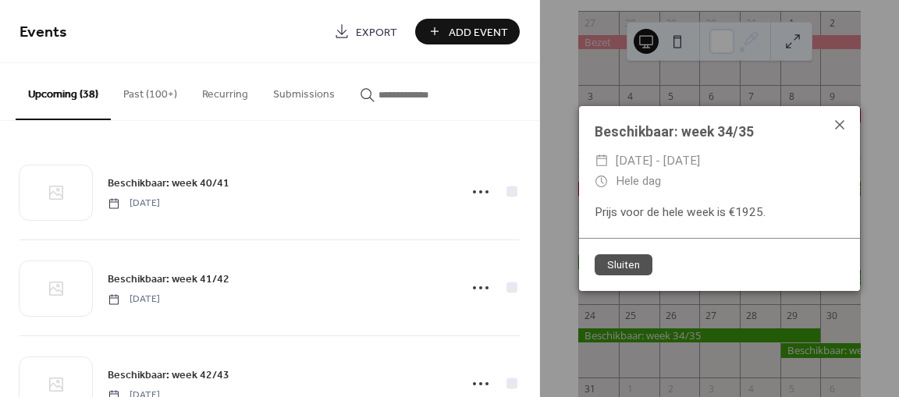
click at [842, 126] on icon at bounding box center [839, 124] width 9 height 9
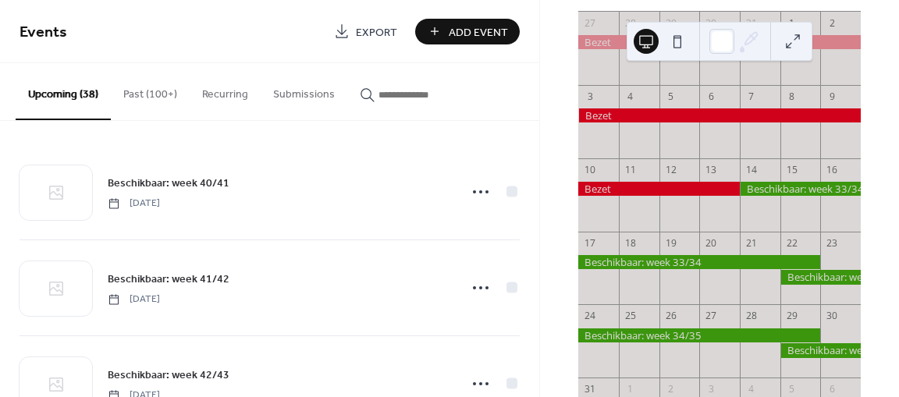
click at [799, 196] on div at bounding box center [799, 189] width 121 height 14
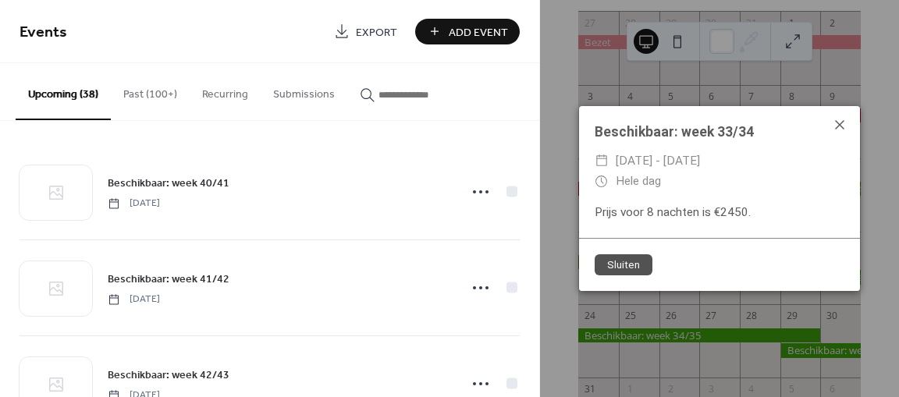
click at [842, 123] on icon at bounding box center [839, 124] width 19 height 19
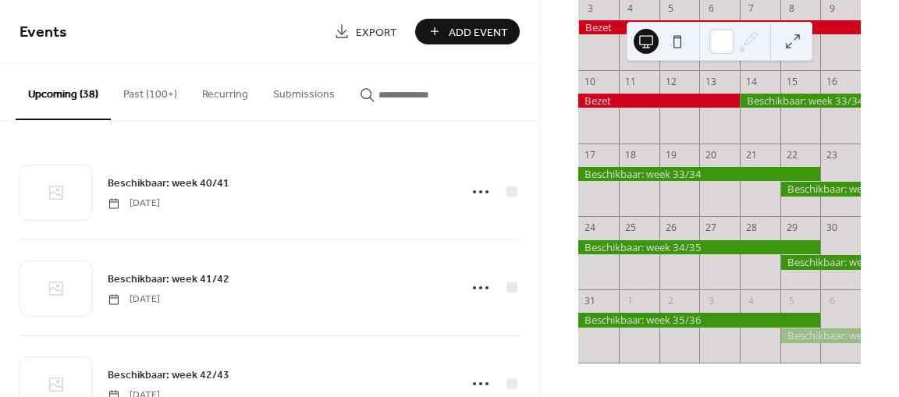
scroll to position [264, 0]
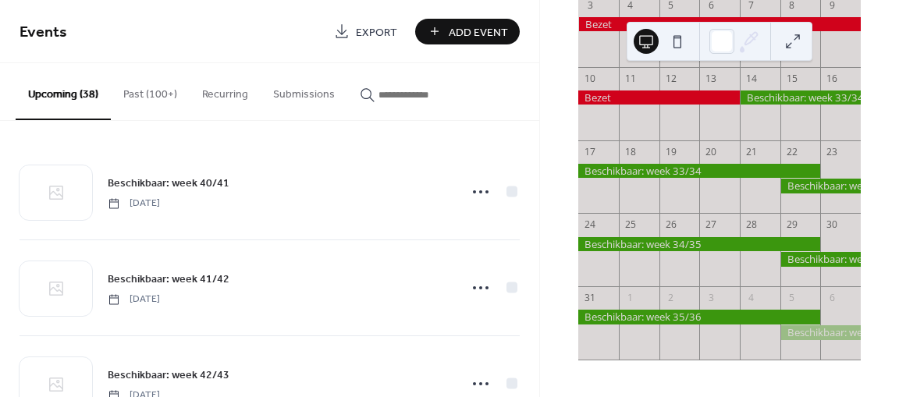
click at [789, 259] on div at bounding box center [820, 259] width 80 height 14
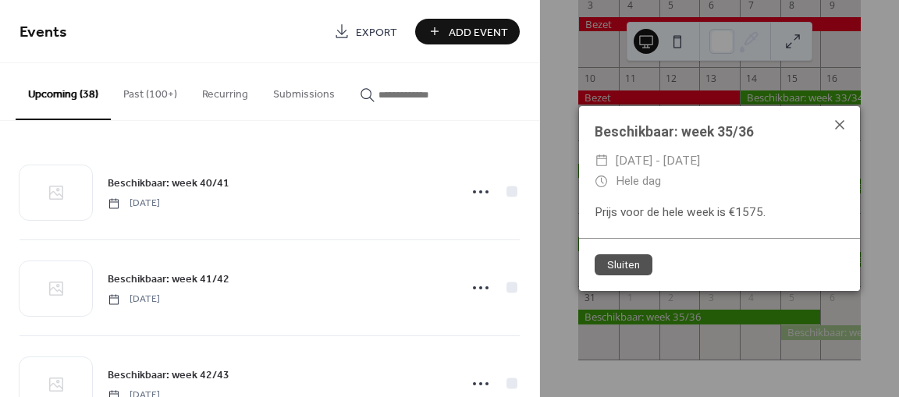
click at [843, 119] on icon at bounding box center [839, 124] width 19 height 19
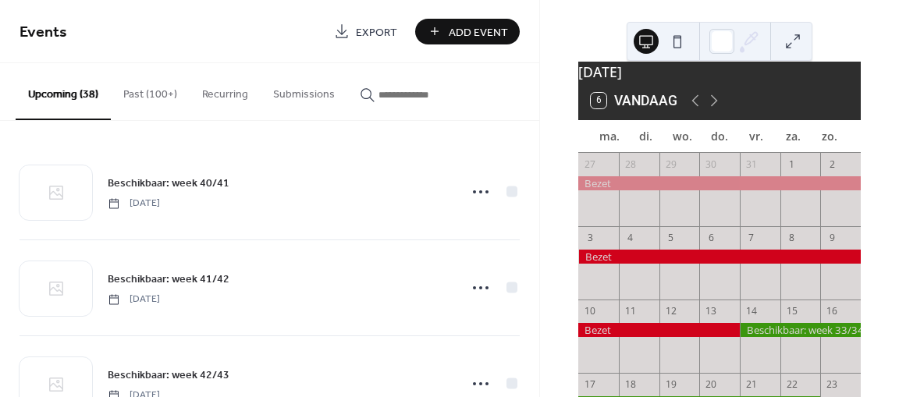
scroll to position [9, 0]
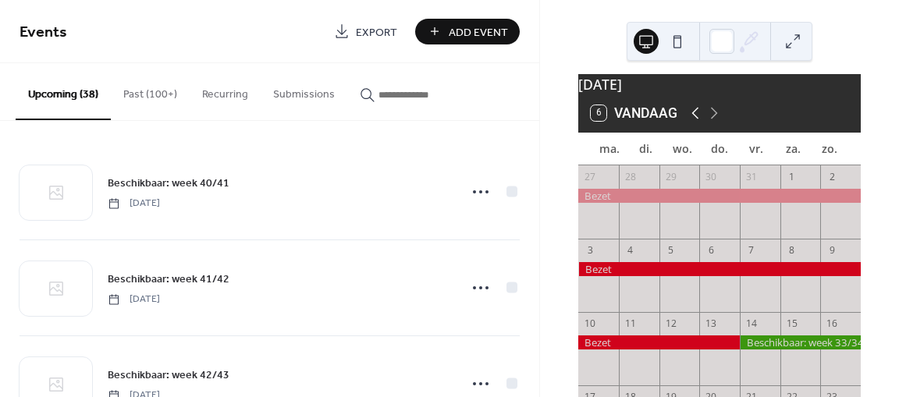
click at [698, 122] on icon at bounding box center [695, 113] width 19 height 19
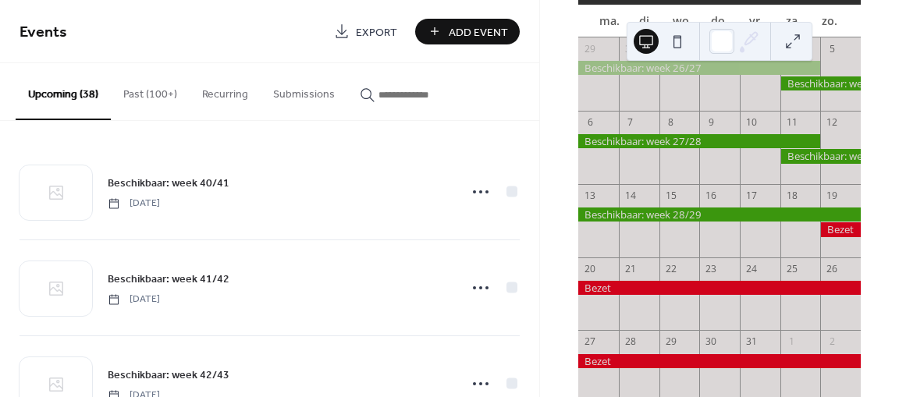
scroll to position [133, 0]
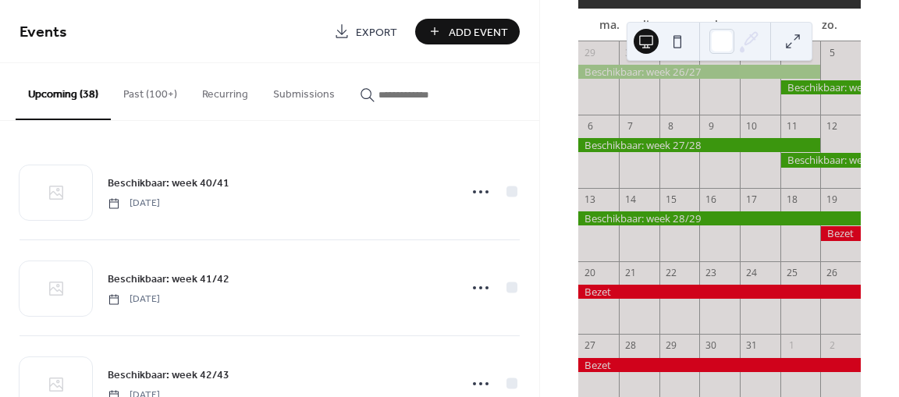
click at [784, 167] on div at bounding box center [820, 160] width 80 height 14
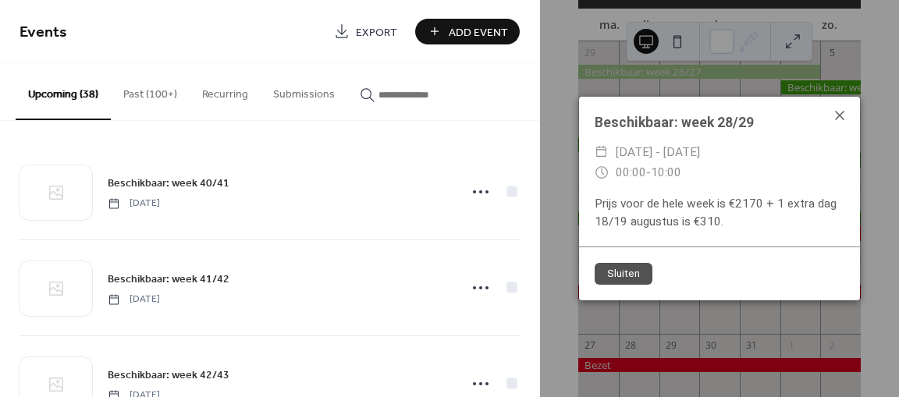
click at [836, 118] on icon at bounding box center [839, 115] width 9 height 9
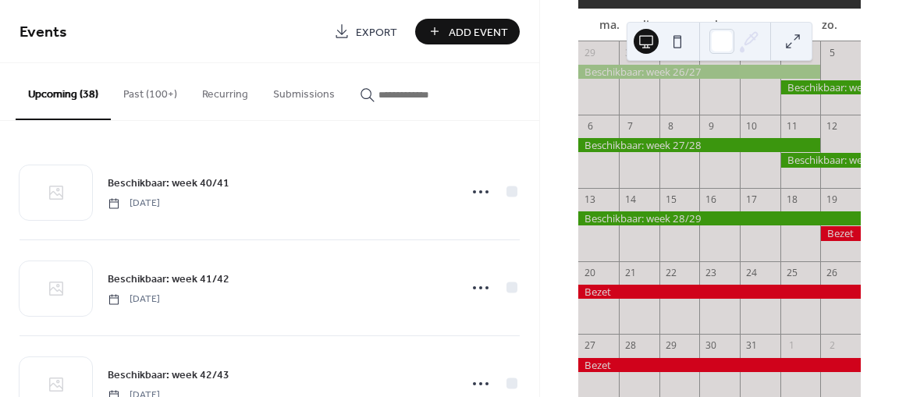
scroll to position [189, 0]
